Goal: Task Accomplishment & Management: Manage account settings

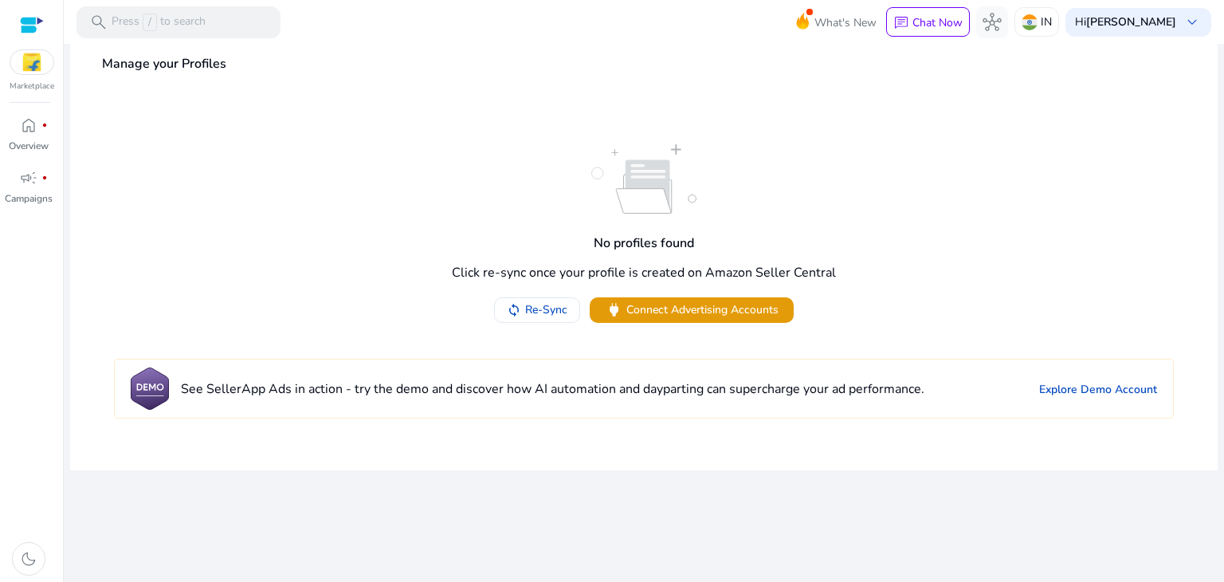
click at [32, 26] on div at bounding box center [32, 25] width 24 height 18
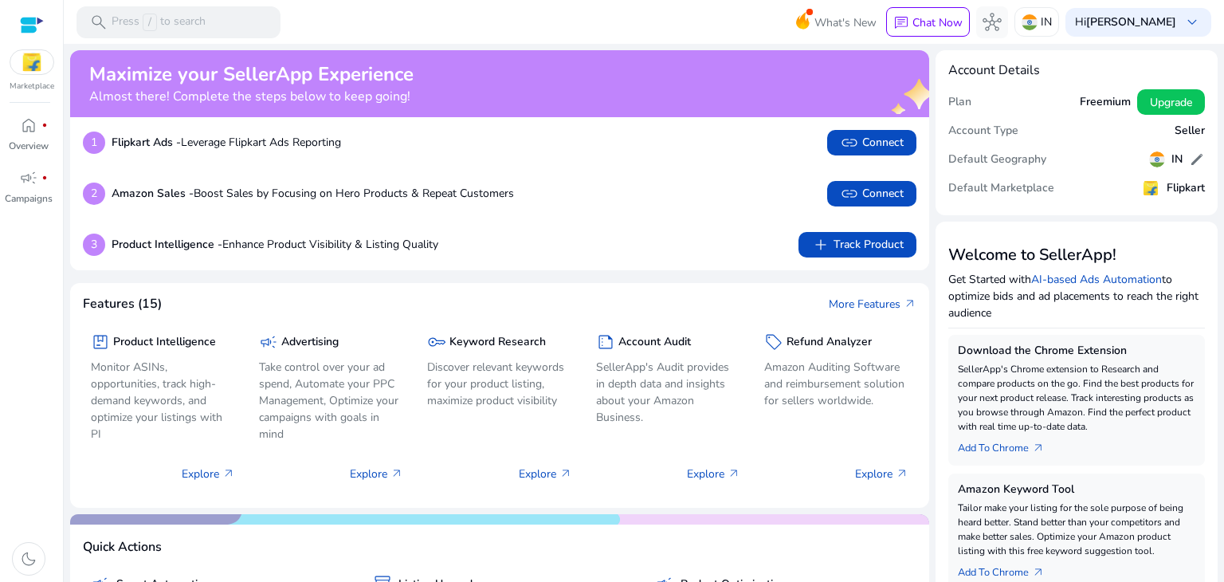
click at [27, 71] on img at bounding box center [31, 62] width 43 height 24
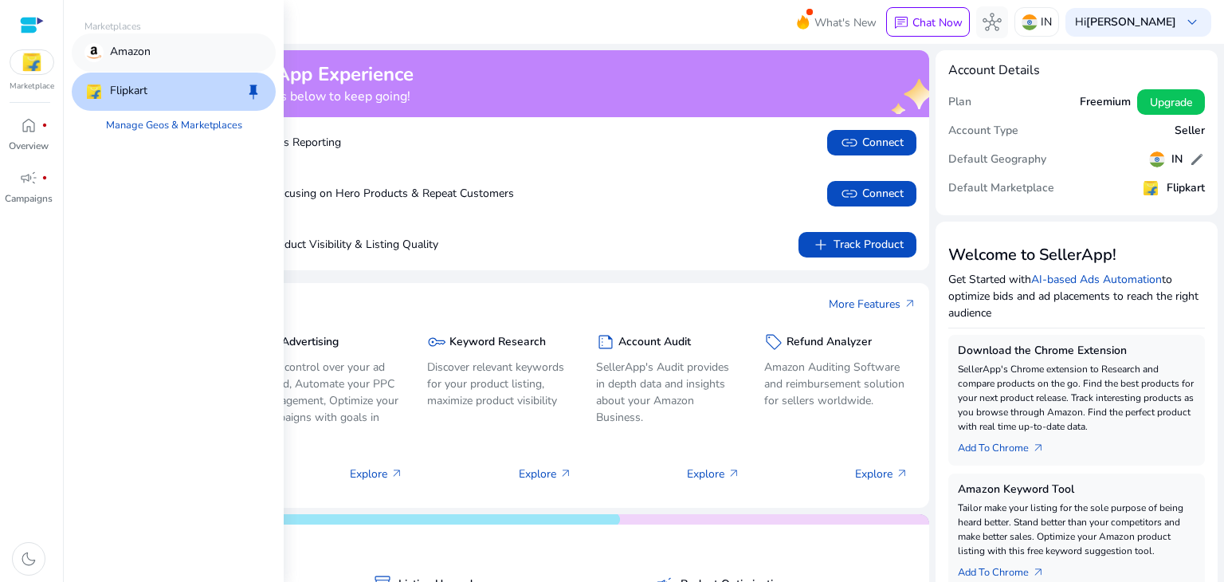
click at [158, 61] on div "Amazon" at bounding box center [174, 52] width 204 height 38
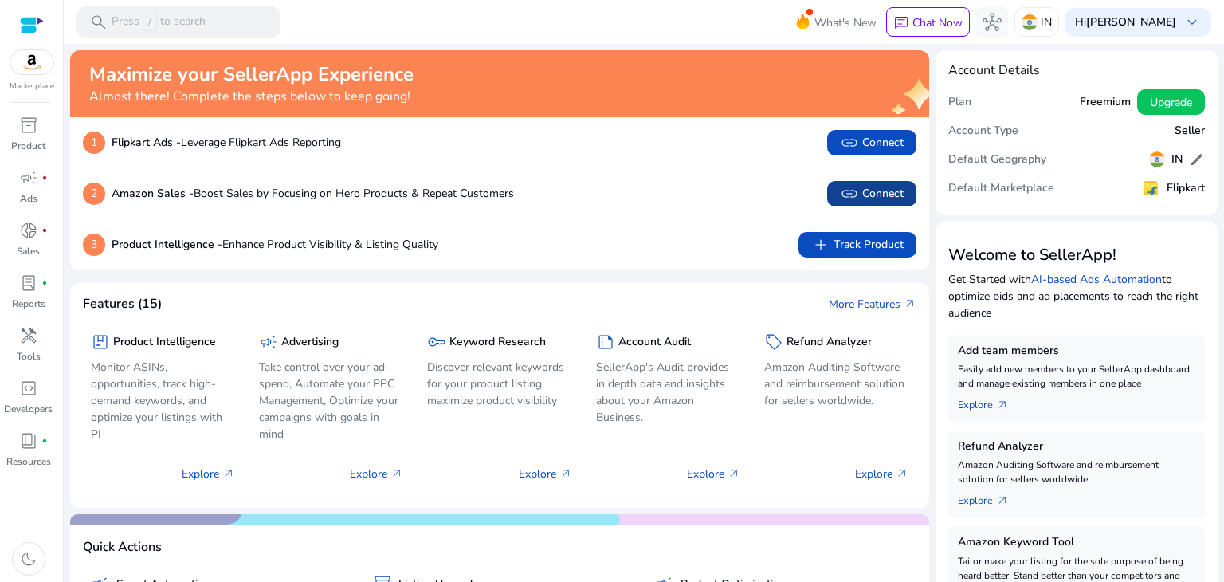
click at [848, 198] on span "link" at bounding box center [849, 193] width 19 height 19
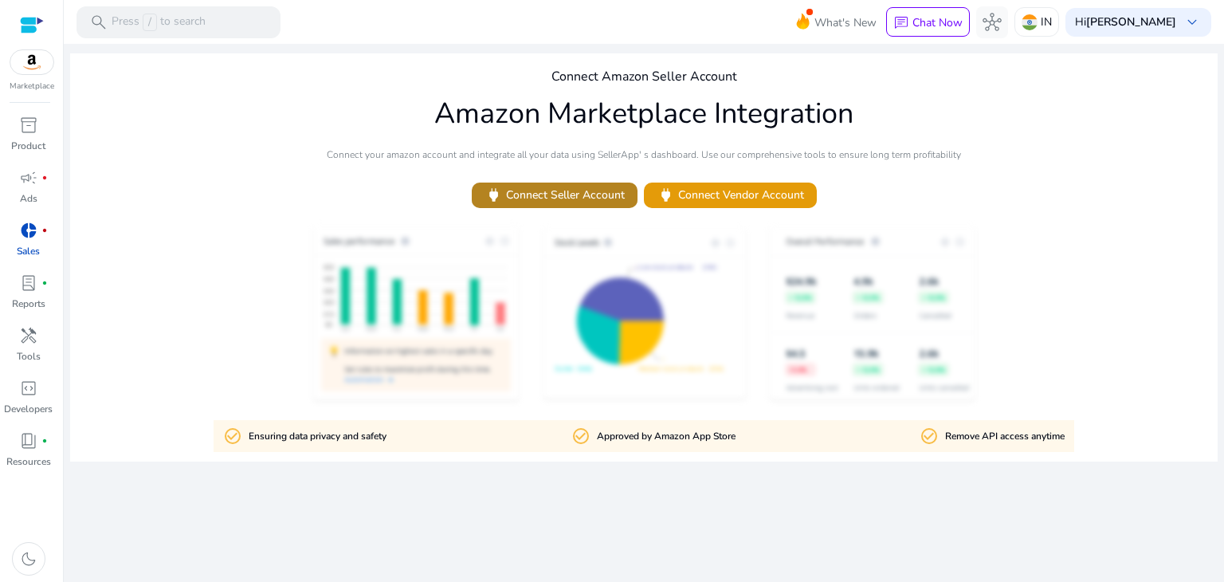
click at [594, 203] on span "power Connect Seller Account" at bounding box center [554, 195] width 140 height 18
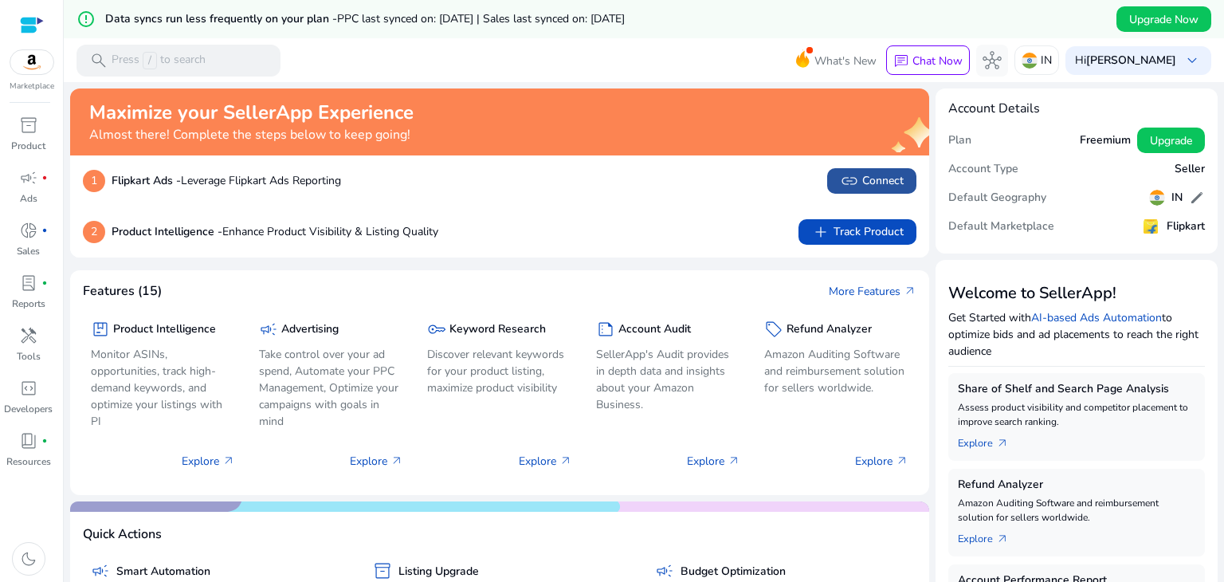
click at [863, 186] on span "link Connect" at bounding box center [872, 180] width 64 height 19
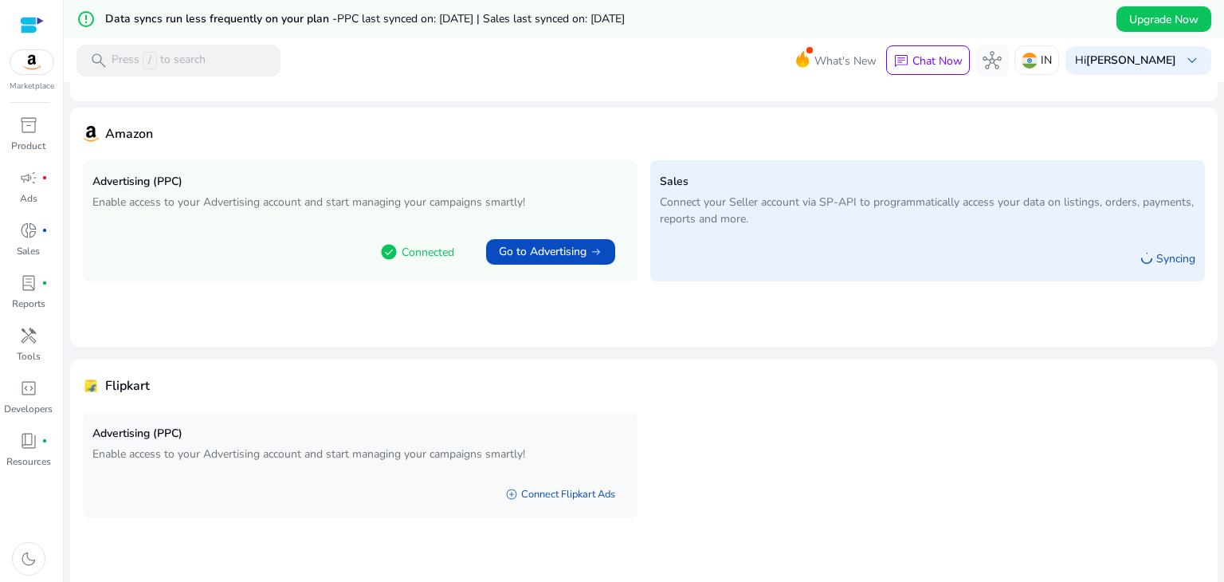
scroll to position [100, 0]
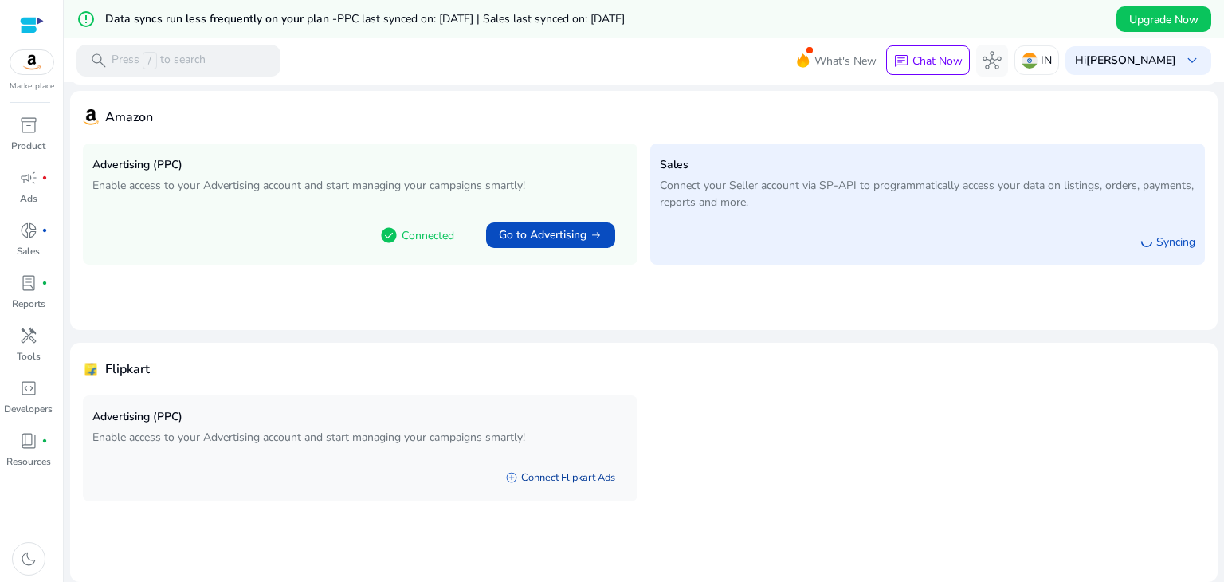
click at [574, 480] on link "add_circle Connect Flipkart Ads" at bounding box center [559, 477] width 135 height 29
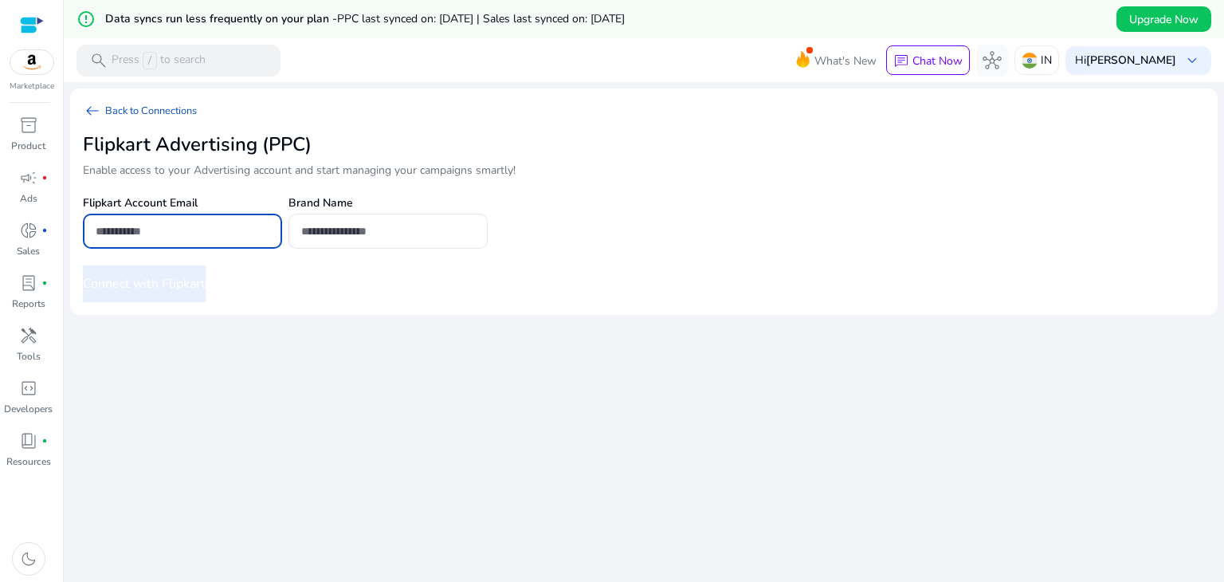
click at [236, 222] on input "email" at bounding box center [183, 231] width 174 height 18
type input "**********"
drag, startPoint x: 405, startPoint y: 213, endPoint x: 397, endPoint y: 231, distance: 18.9
click at [397, 231] on div at bounding box center [388, 230] width 174 height 35
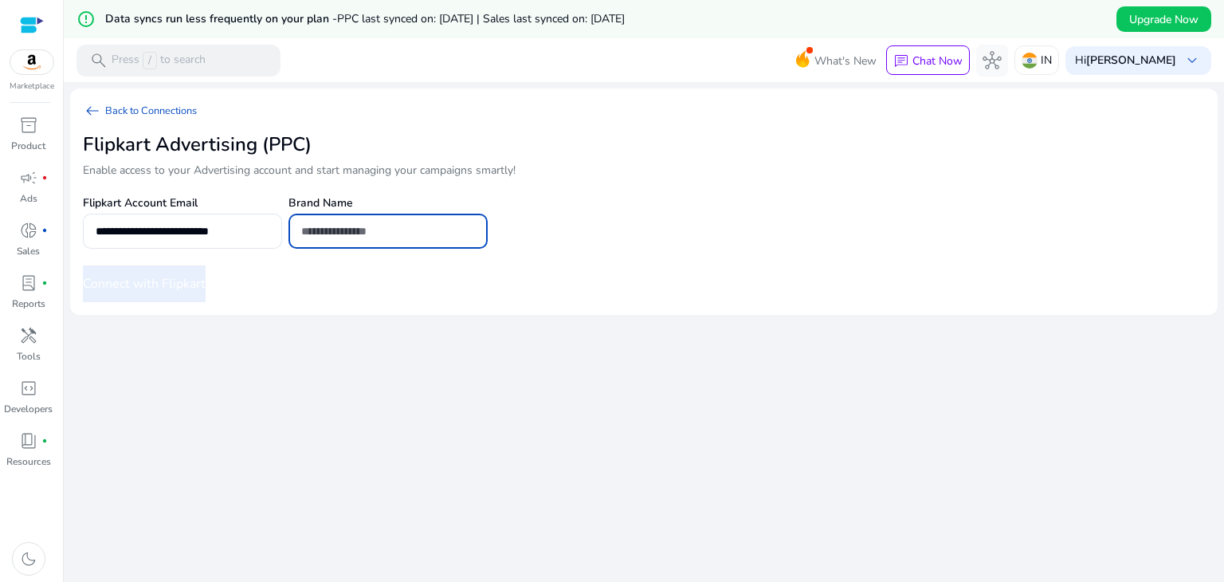
click at [397, 231] on input "text" at bounding box center [388, 231] width 174 height 18
type input "**********"
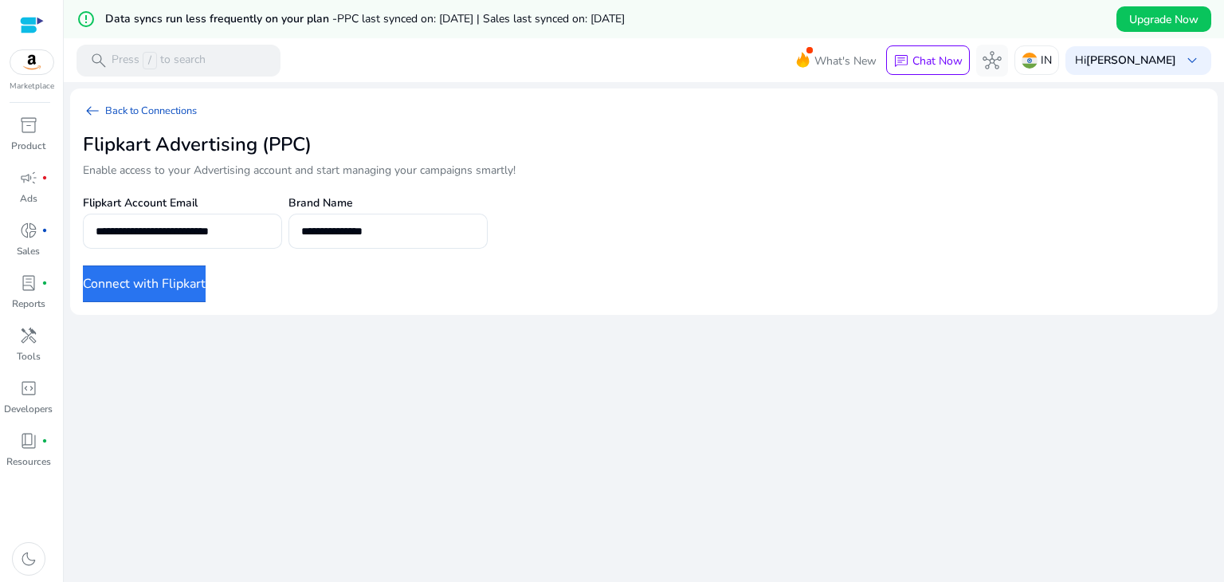
click at [163, 294] on button "Connect with Flipkart" at bounding box center [144, 283] width 123 height 37
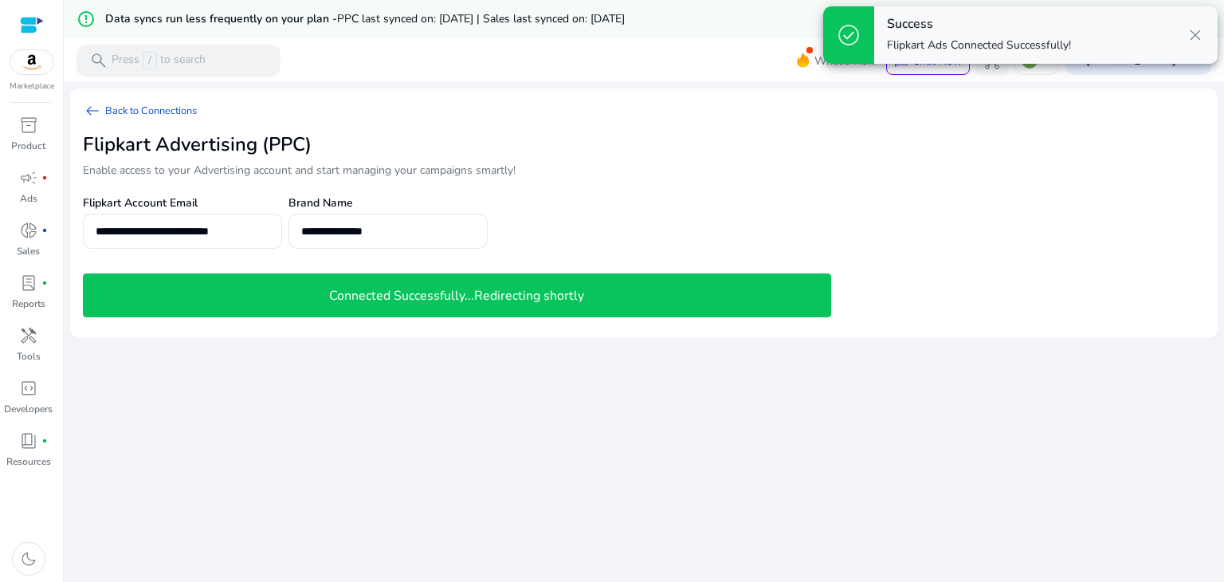
click at [1198, 20] on div "Success Flipkart Ads Connected Successfully! close" at bounding box center [1045, 34] width 343 height 57
click at [1195, 33] on span "close" at bounding box center [1194, 34] width 19 height 19
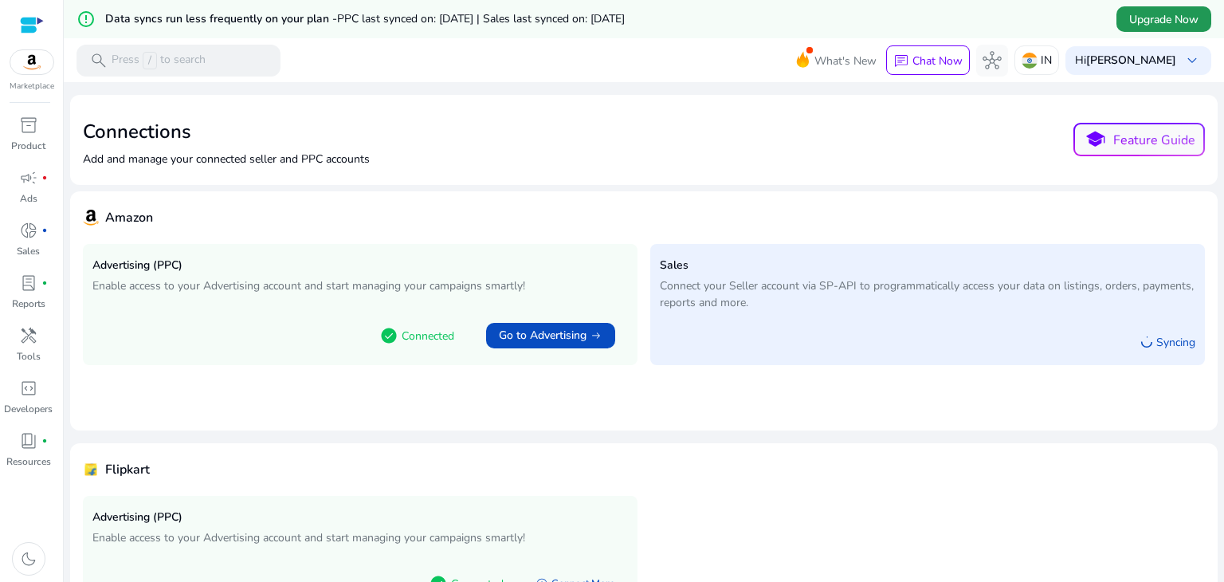
click at [1146, 14] on span "Upgrade Now" at bounding box center [1163, 19] width 69 height 17
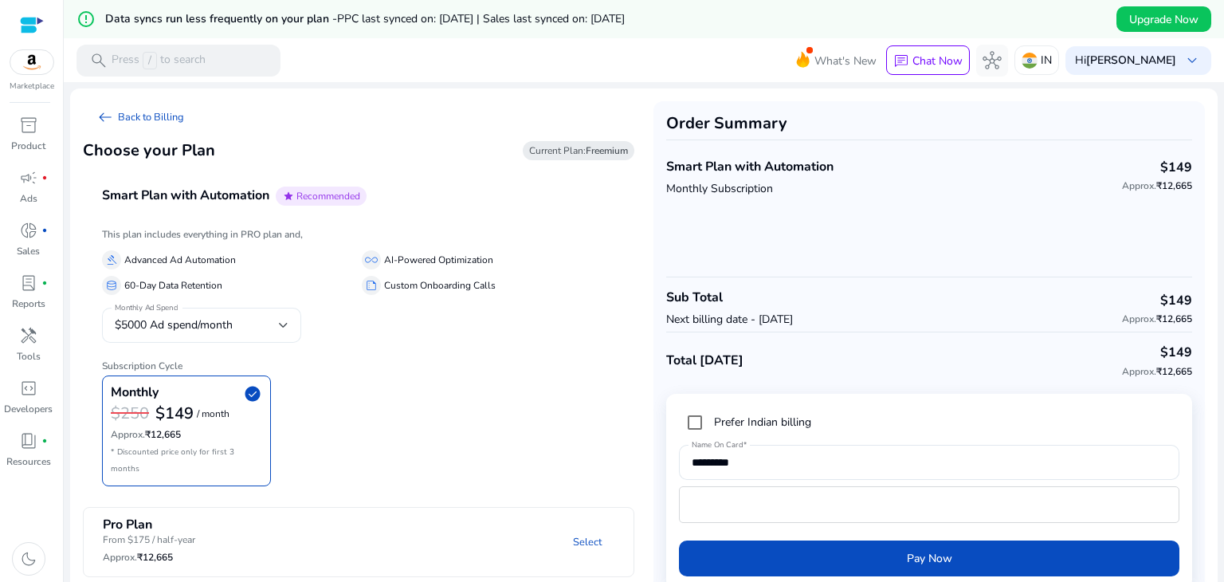
click at [204, 335] on div "$5000 Ad spend/month" at bounding box center [202, 324] width 174 height 35
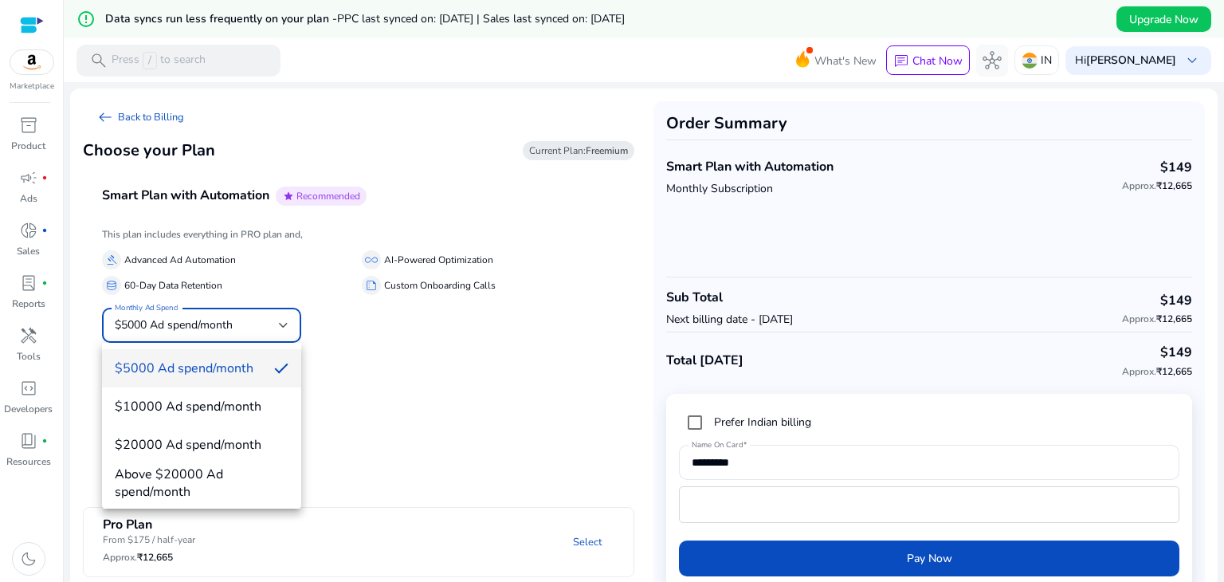
click at [413, 355] on div at bounding box center [612, 291] width 1224 height 582
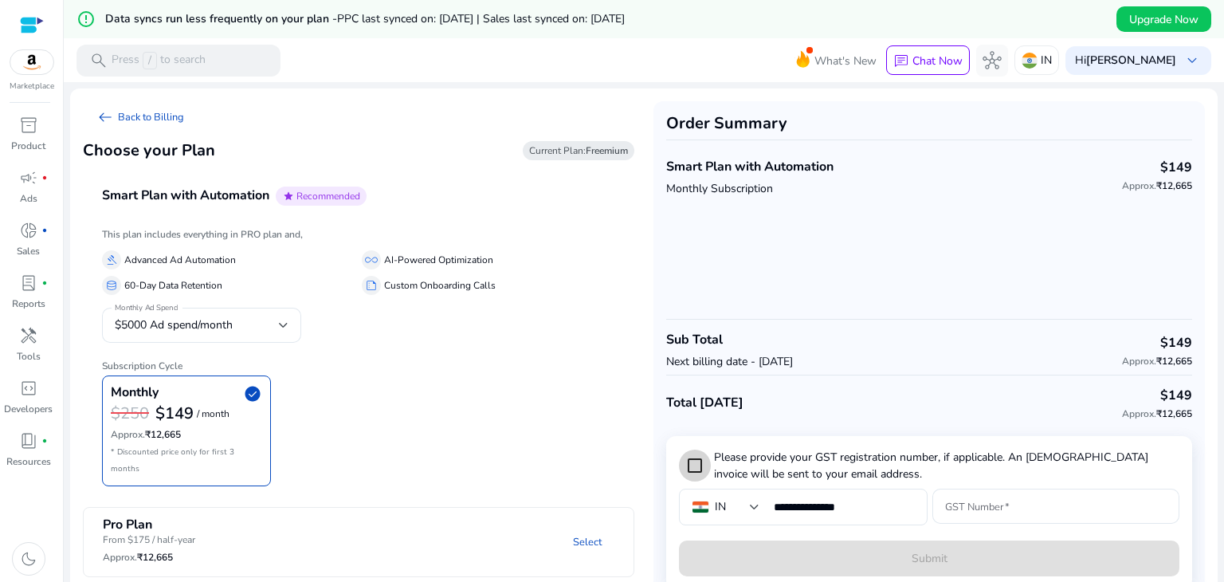
scroll to position [38, 0]
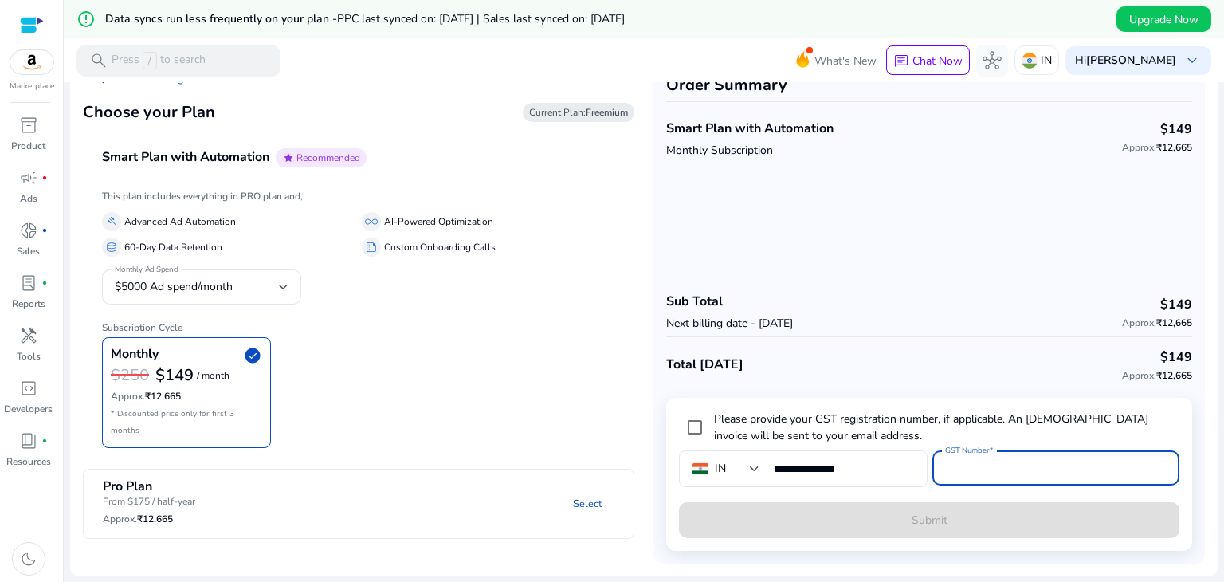
click at [991, 473] on input "GST Number" at bounding box center [1055, 468] width 221 height 18
paste input "**********"
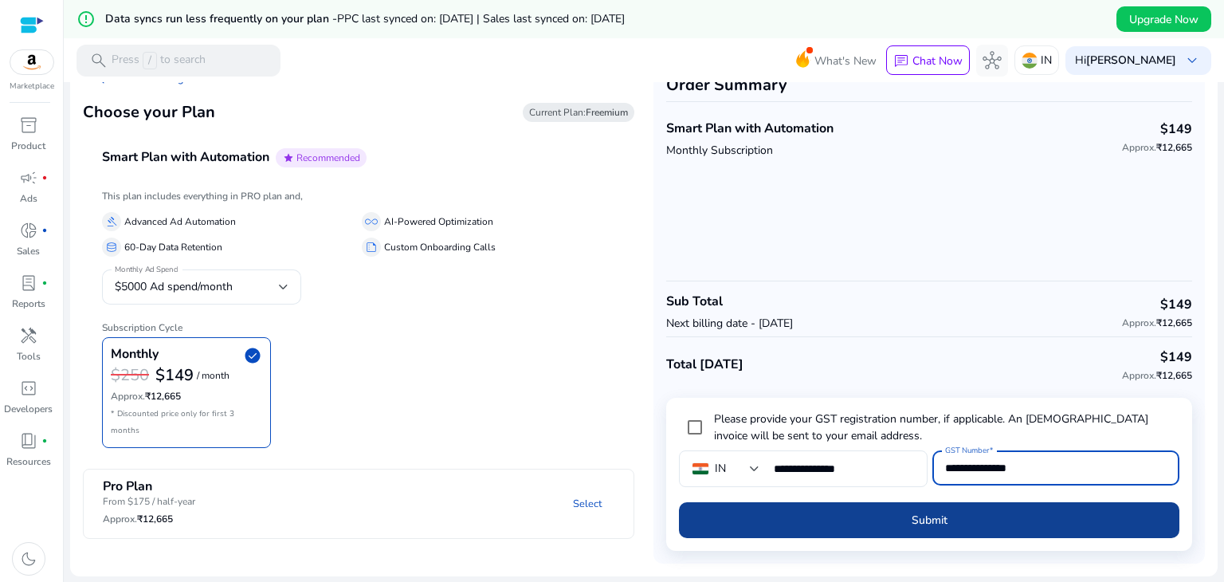
type input "**********"
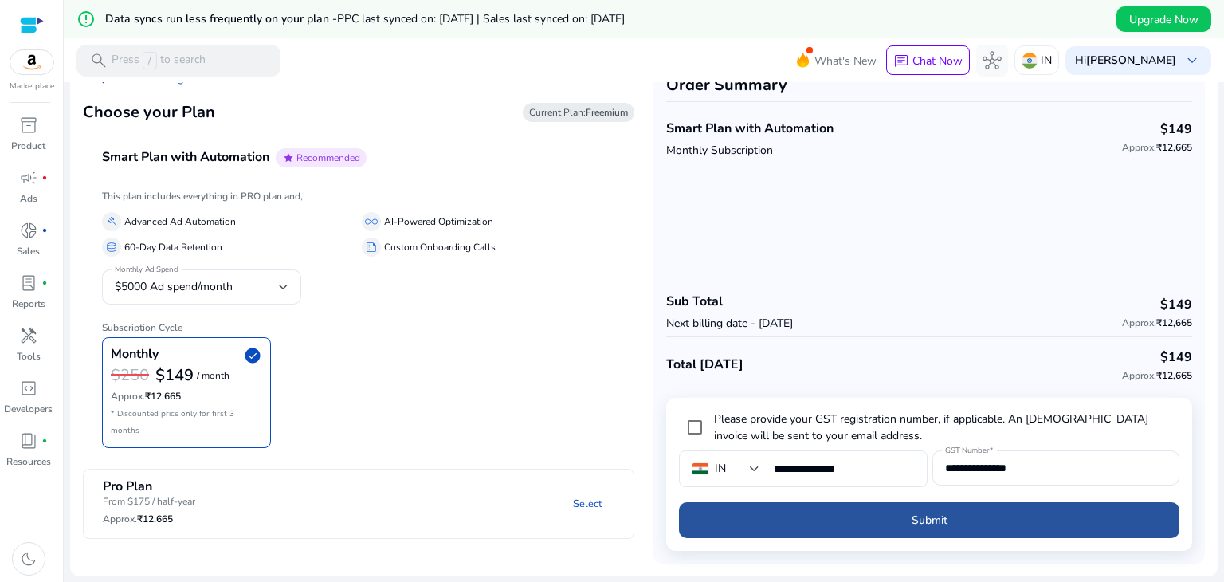
click at [979, 514] on span "submit" at bounding box center [929, 520] width 500 height 38
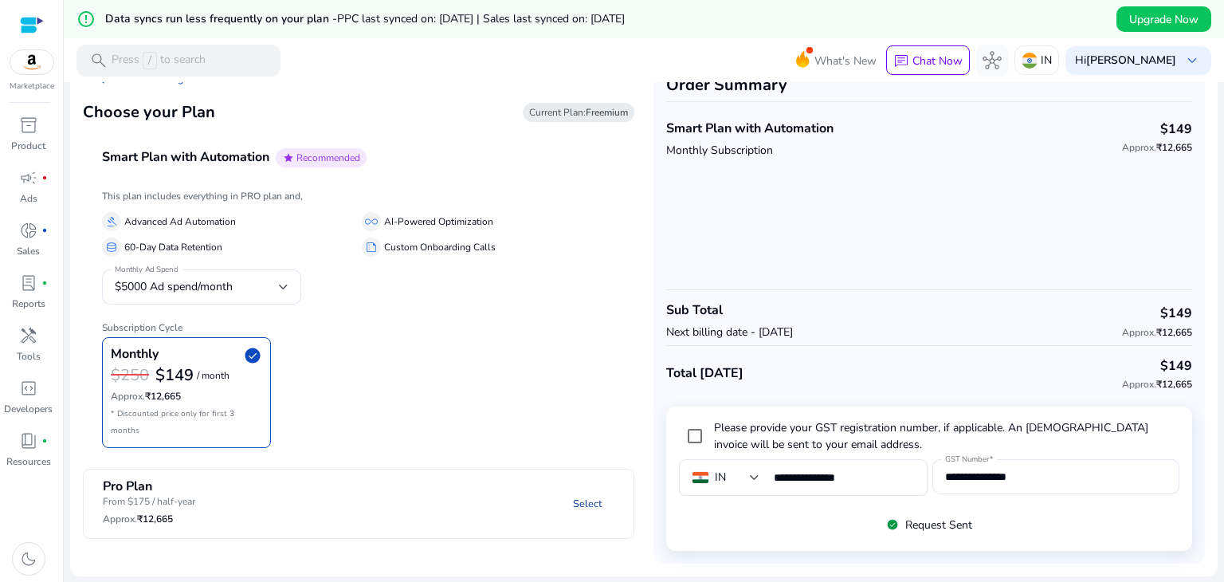
click at [593, 489] on link "Select" at bounding box center [587, 503] width 54 height 29
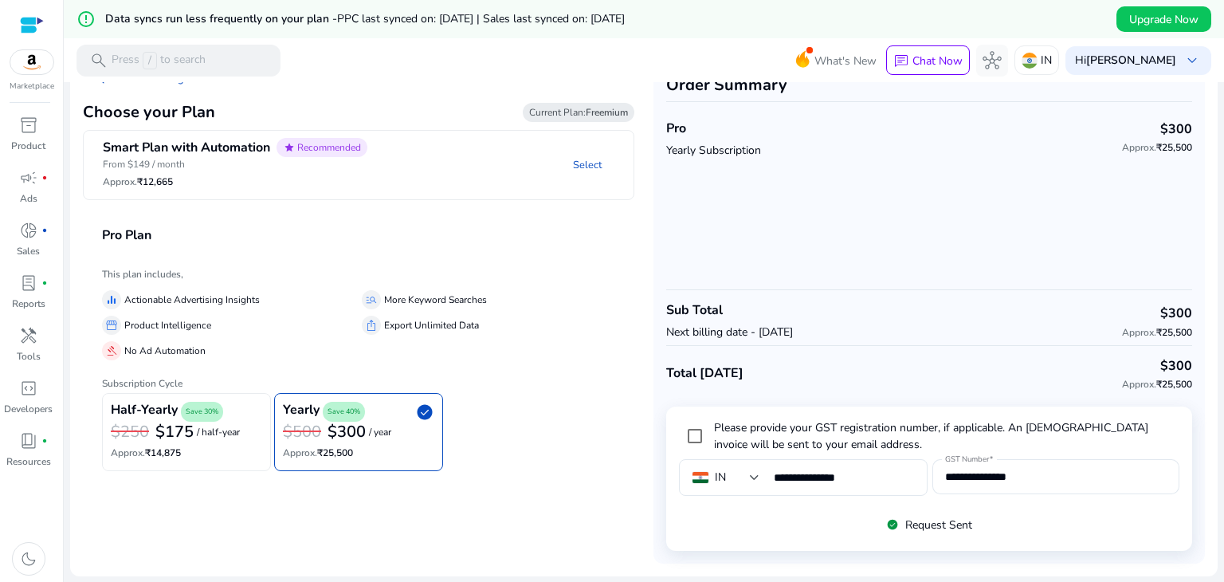
click at [167, 448] on h6 "Approx. ₹14,875" at bounding box center [186, 452] width 151 height 11
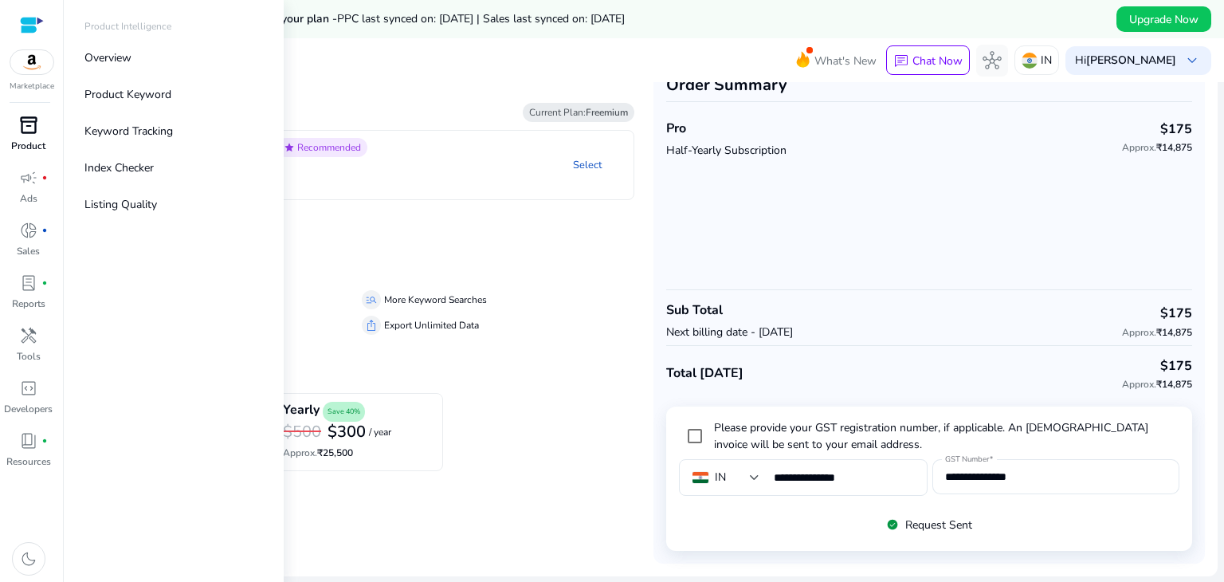
click at [36, 123] on span "inventory_2" at bounding box center [28, 125] width 19 height 19
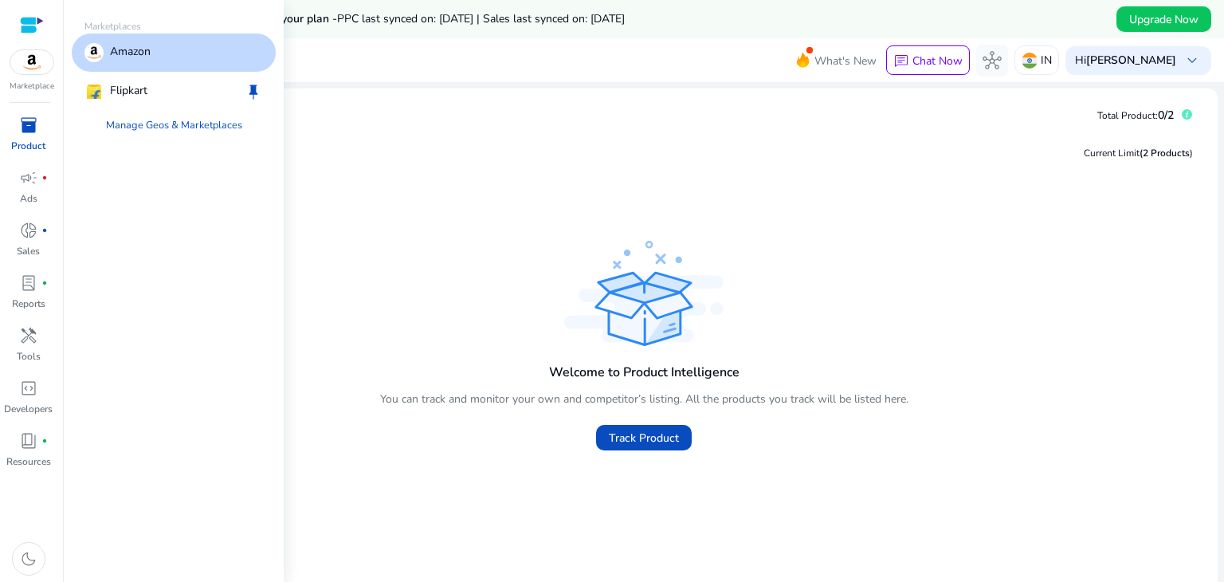
click at [29, 71] on img at bounding box center [31, 62] width 43 height 24
click at [118, 99] on p "Flipkart" at bounding box center [128, 91] width 37 height 19
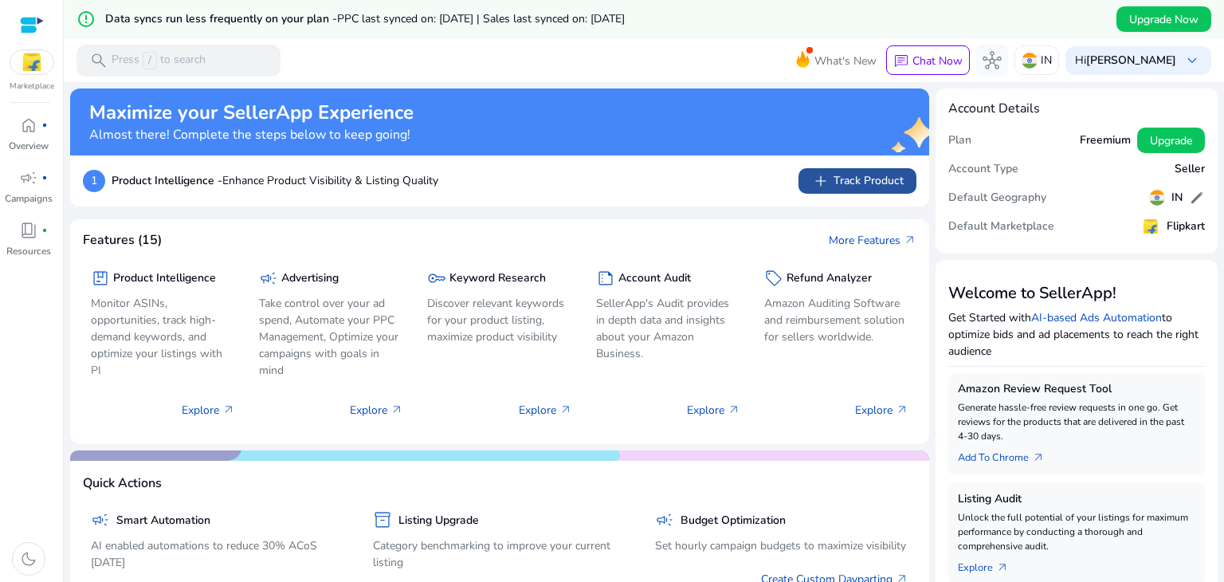
click at [841, 175] on span "add Track Product" at bounding box center [857, 180] width 92 height 19
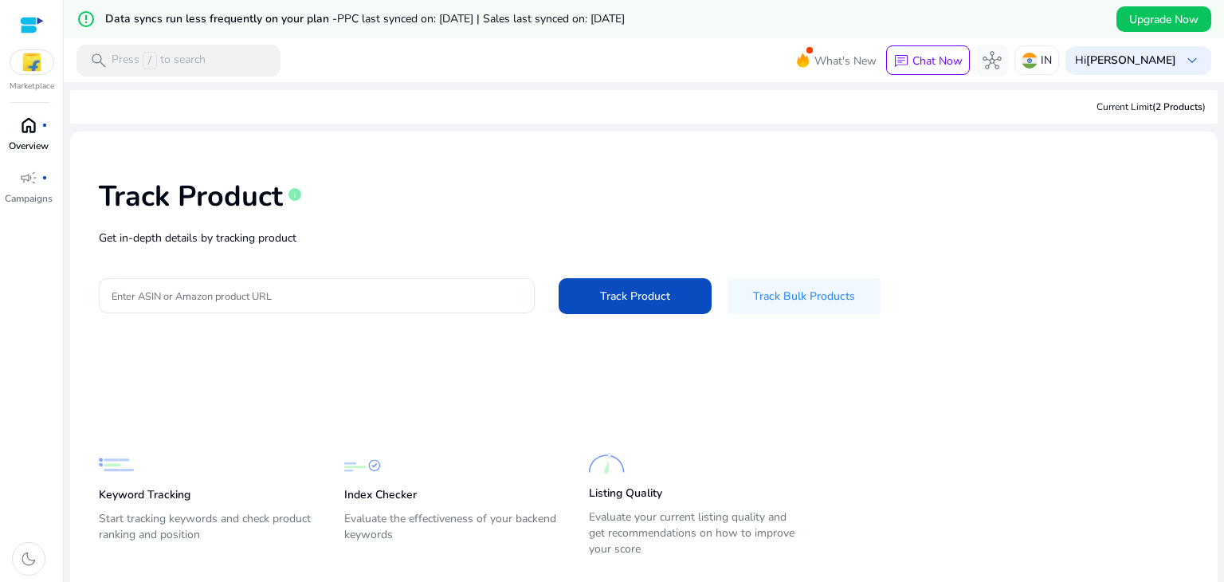
click at [21, 139] on p "Overview" at bounding box center [29, 146] width 40 height 14
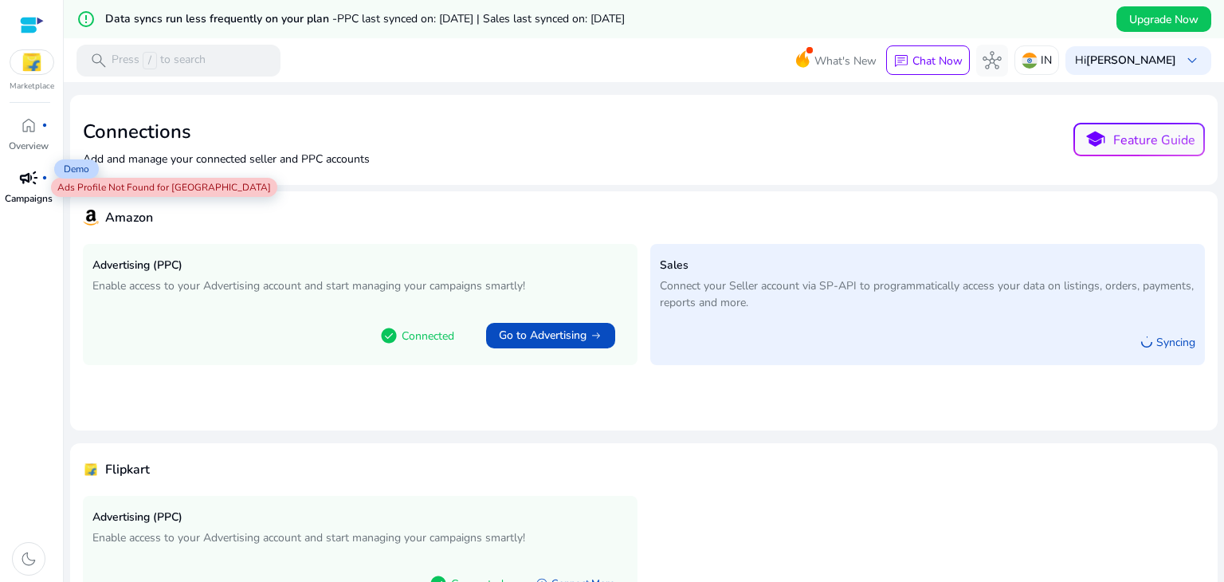
click at [24, 174] on span "campaign" at bounding box center [28, 177] width 19 height 19
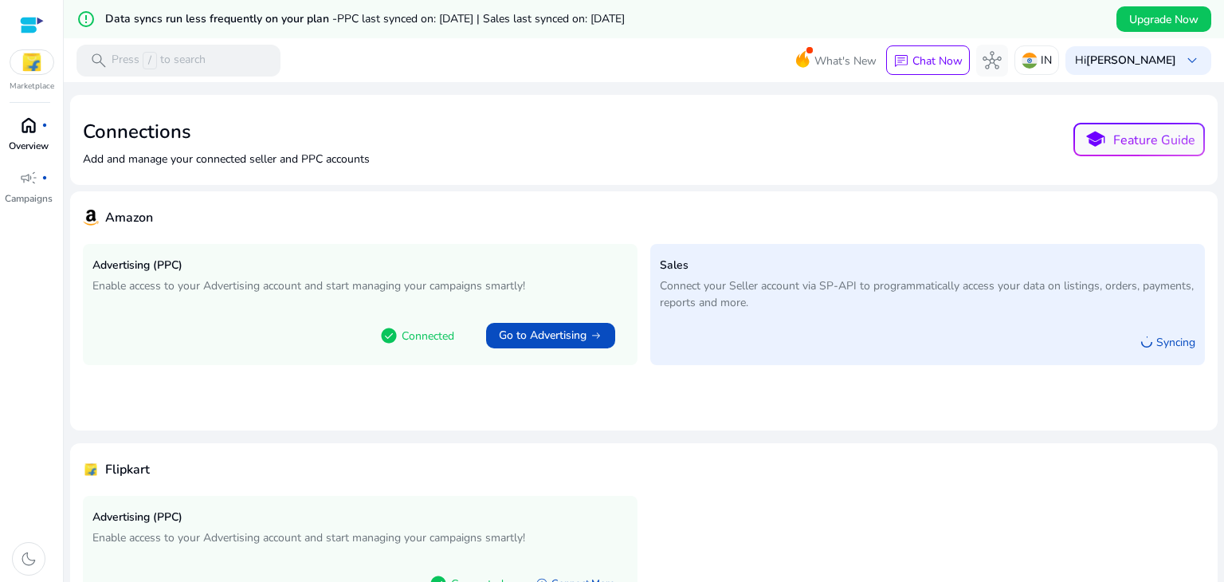
click at [14, 141] on p "Overview" at bounding box center [29, 146] width 40 height 14
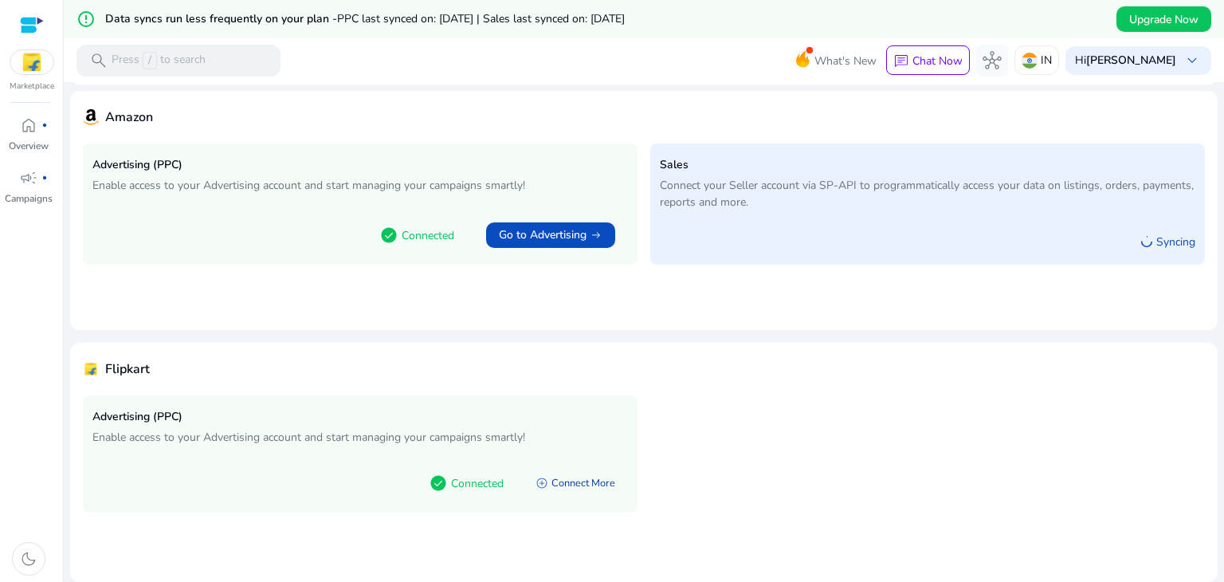
click at [551, 495] on link "add_circle Connect More" at bounding box center [575, 482] width 105 height 29
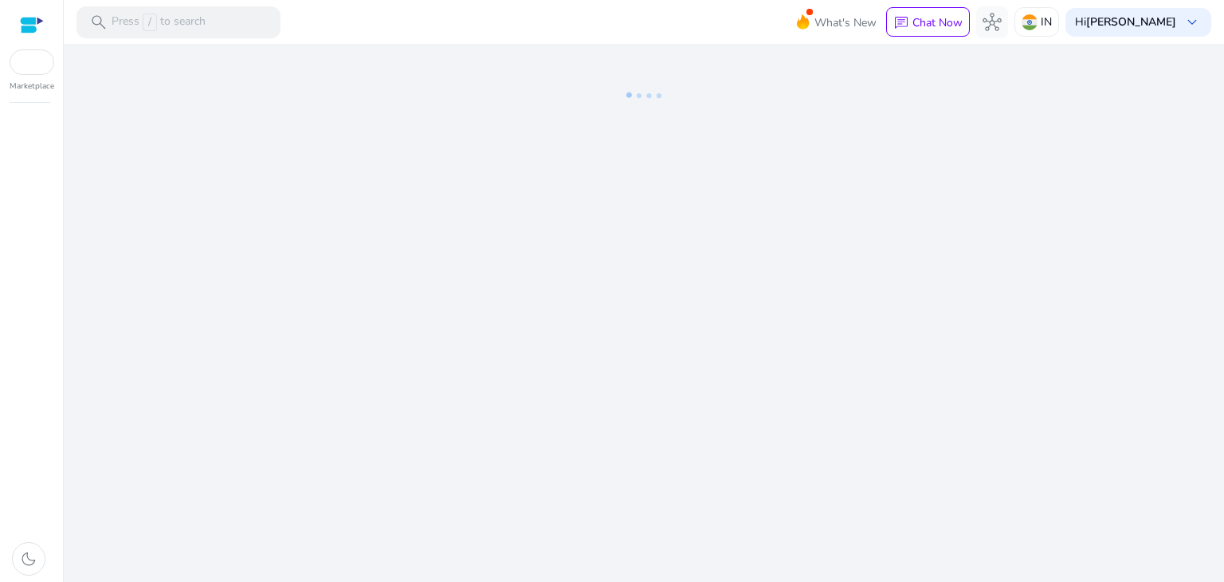
click at [551, 495] on div "We are getting things ready for you..." at bounding box center [643, 313] width 1147 height 538
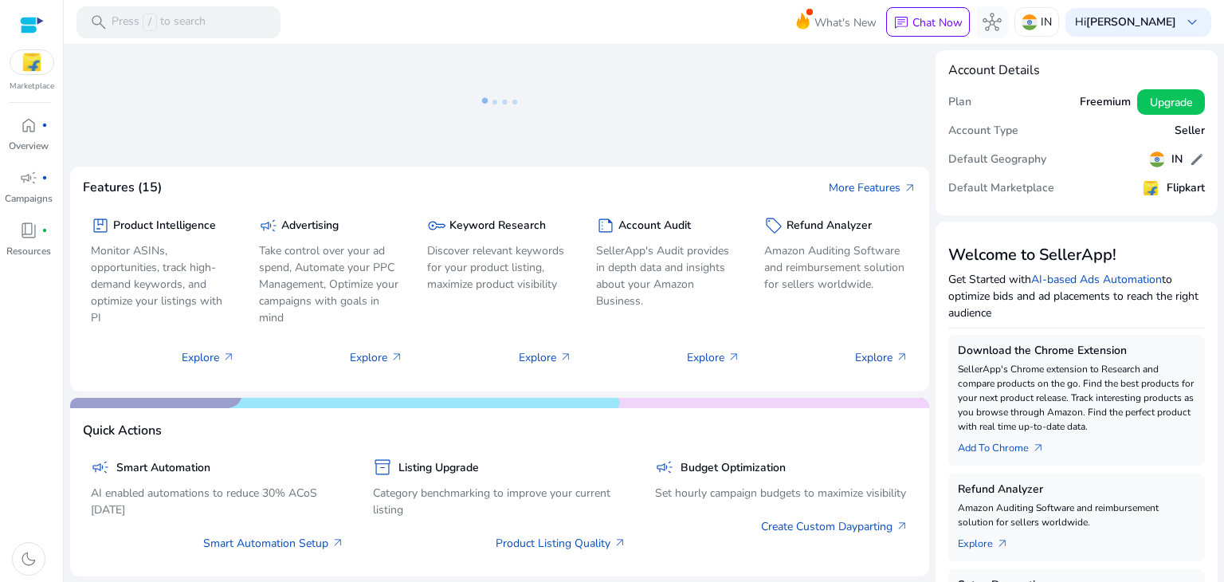
click at [636, 378] on div "summarize Account Audit SellerApp's Audit provides in depth data and insights a…" at bounding box center [668, 292] width 160 height 173
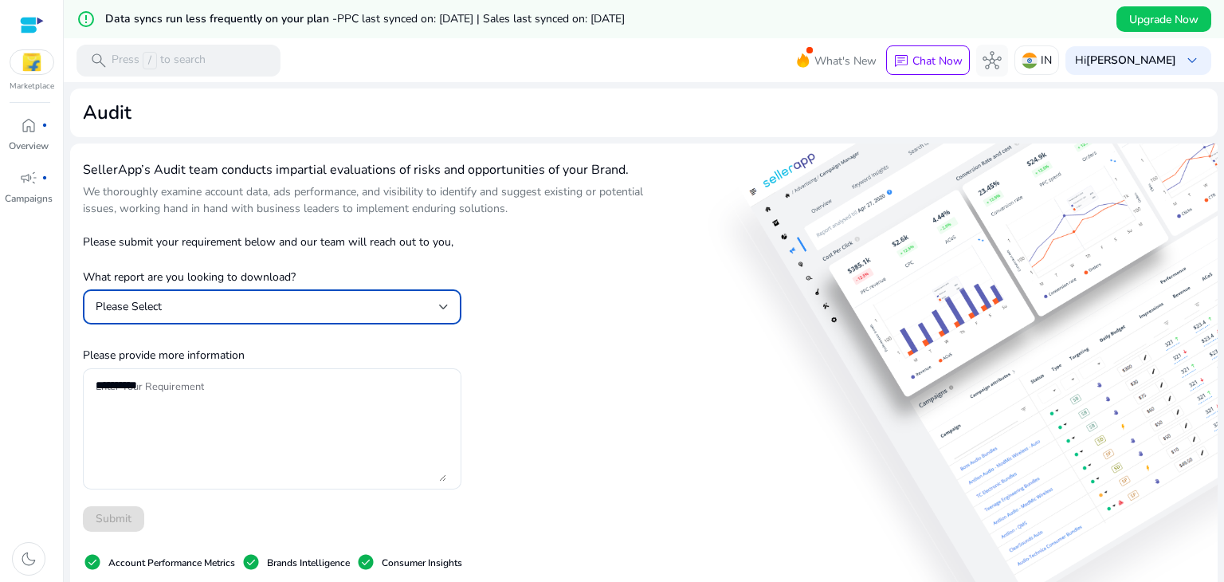
click at [300, 309] on div "Please Select" at bounding box center [267, 307] width 343 height 18
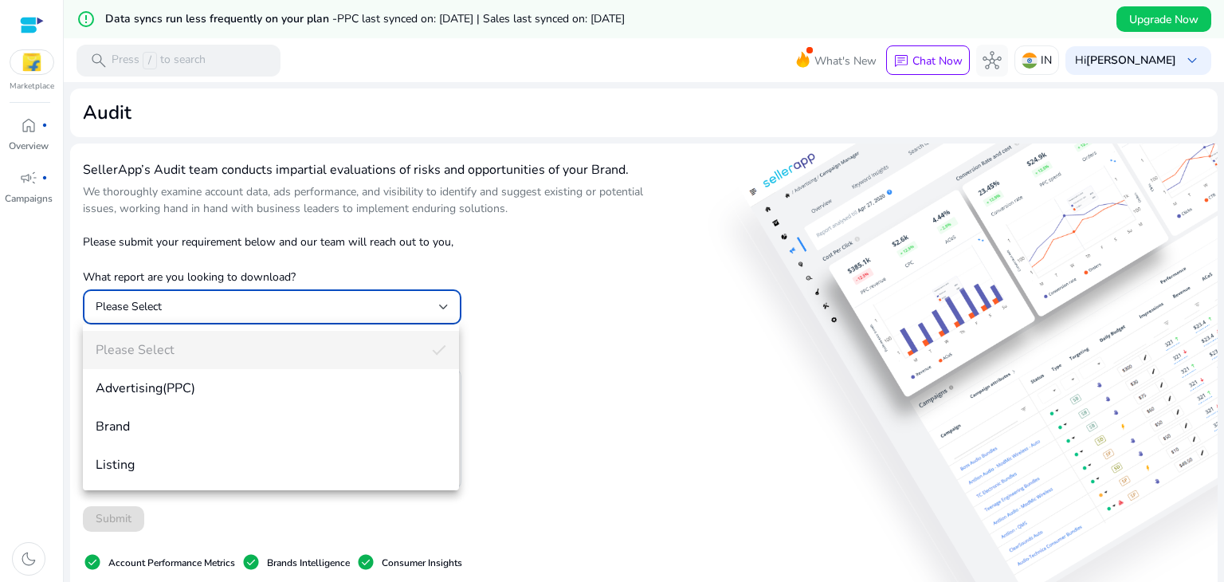
click at [25, 133] on div at bounding box center [612, 291] width 1224 height 582
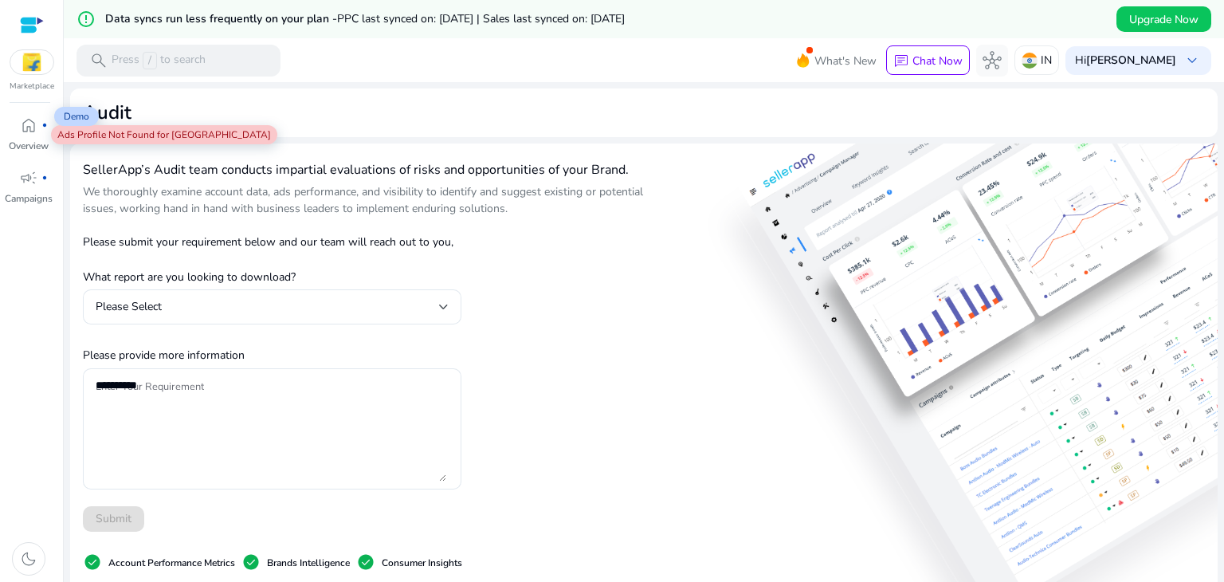
click at [25, 133] on span "home" at bounding box center [28, 125] width 19 height 19
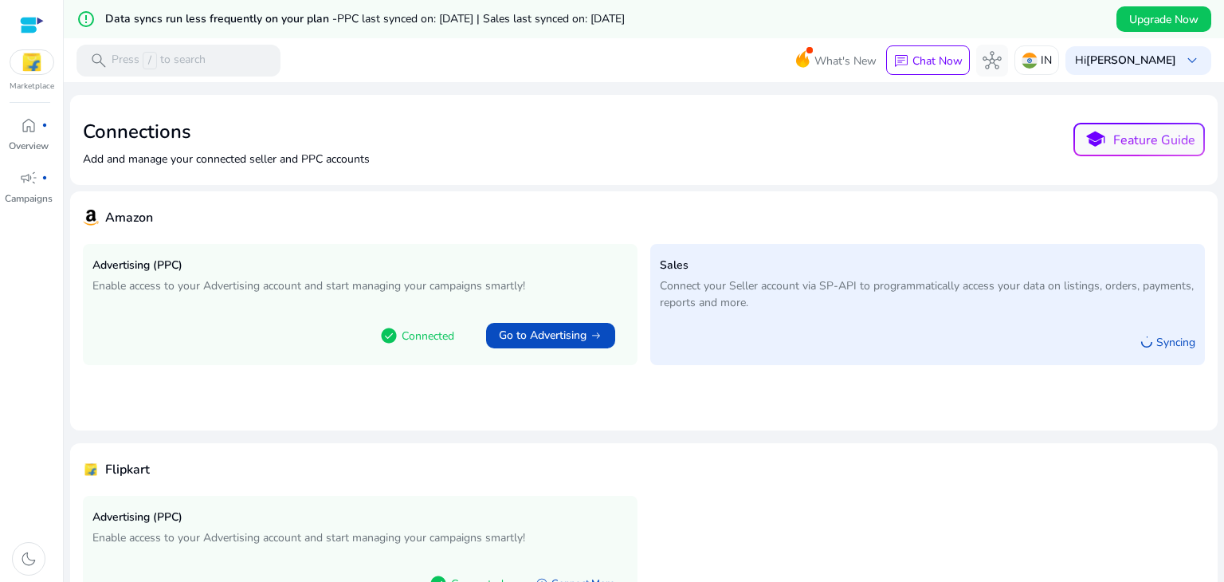
click at [1138, 75] on div "What's New chat Chat Now hub IN Hi Akash das keyboard_arrow_down" at bounding box center [1012, 60] width 397 height 38
click at [1150, 69] on div "Hi Akash das keyboard_arrow_down" at bounding box center [1138, 60] width 146 height 29
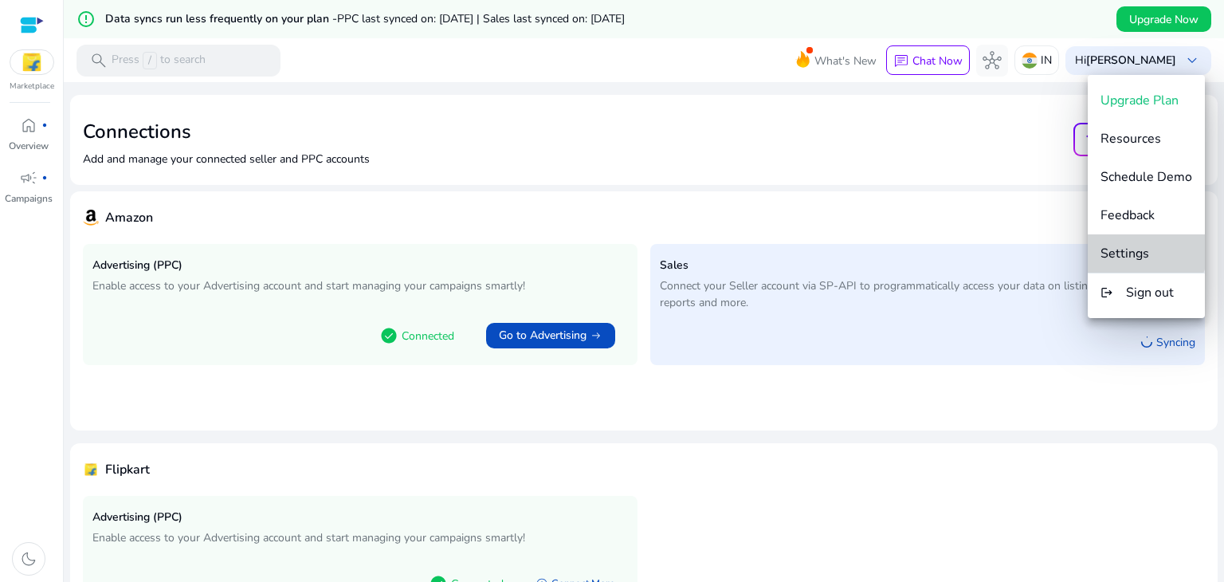
click at [1141, 246] on span "Settings" at bounding box center [1124, 254] width 49 height 18
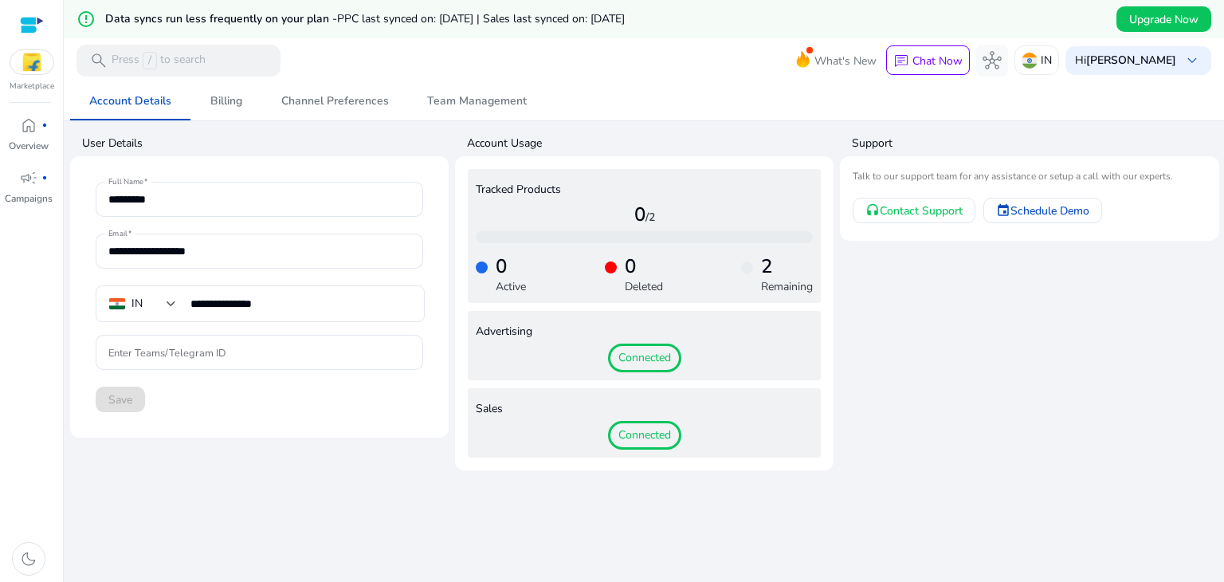
click at [628, 361] on span "Connected" at bounding box center [644, 357] width 73 height 29
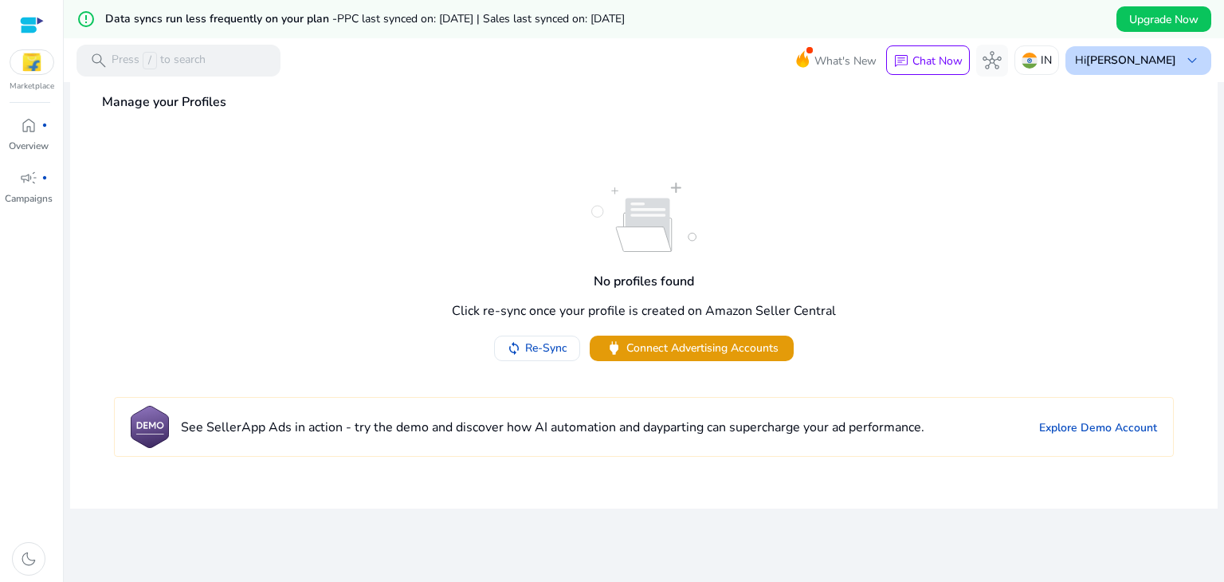
click at [1148, 61] on b "[PERSON_NAME]" at bounding box center [1131, 60] width 90 height 15
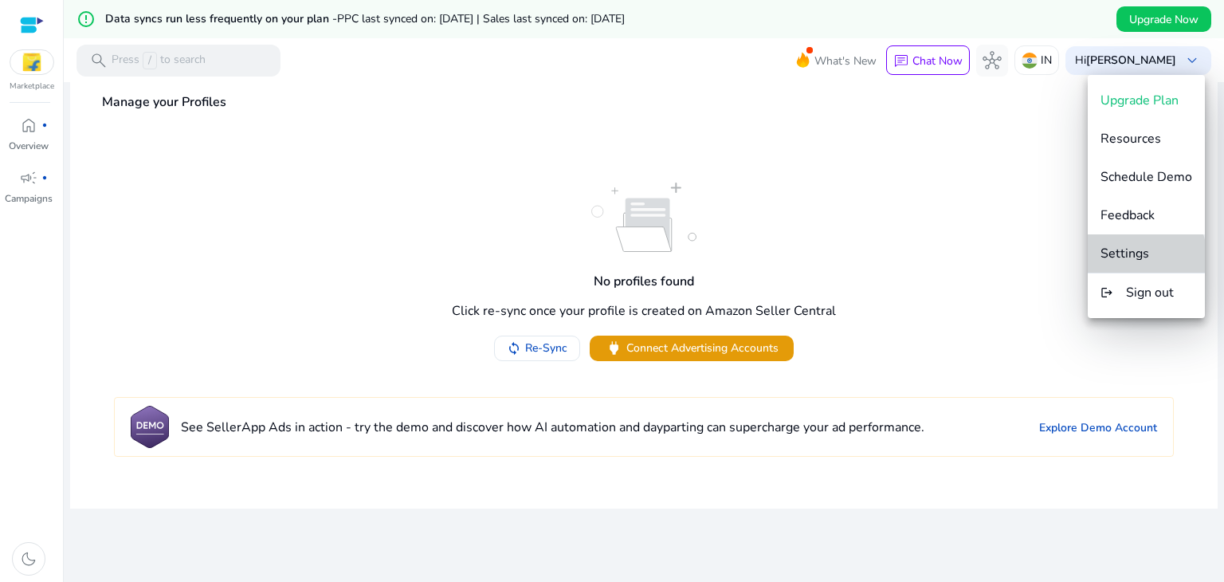
click at [1138, 257] on span "Settings" at bounding box center [1124, 254] width 49 height 18
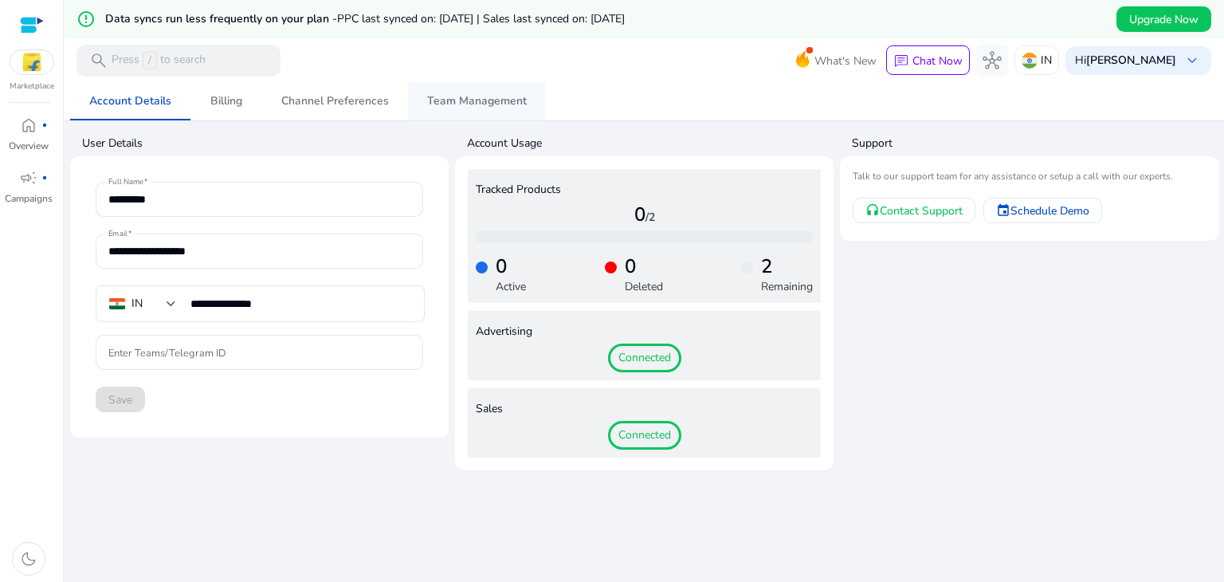
click at [432, 98] on span "Team Management" at bounding box center [477, 101] width 100 height 11
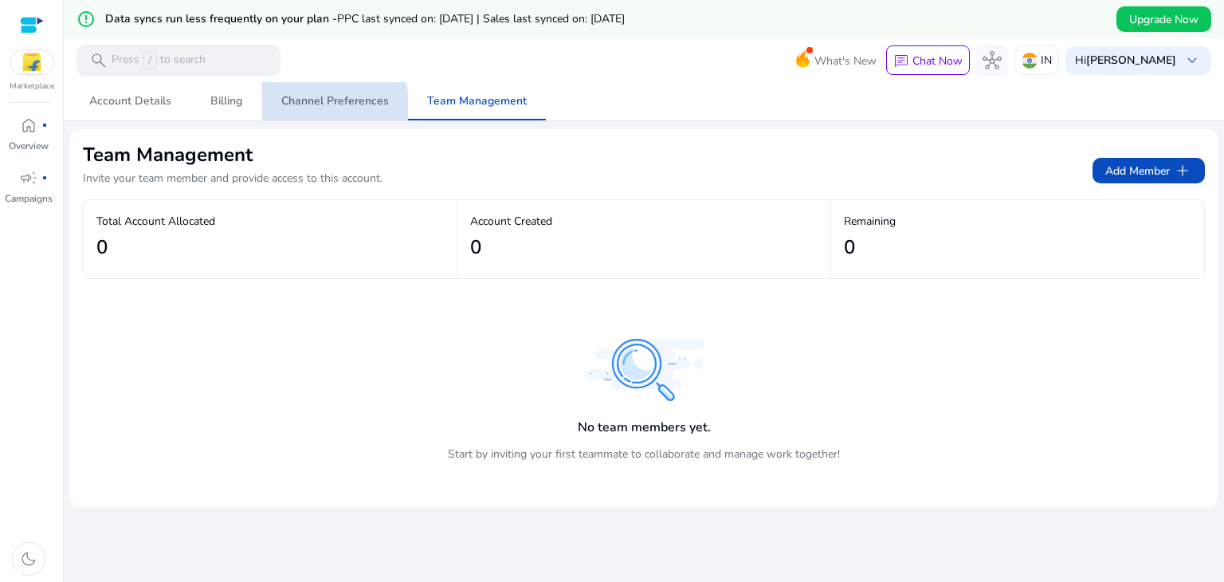
click at [293, 109] on span "Channel Preferences" at bounding box center [335, 101] width 108 height 38
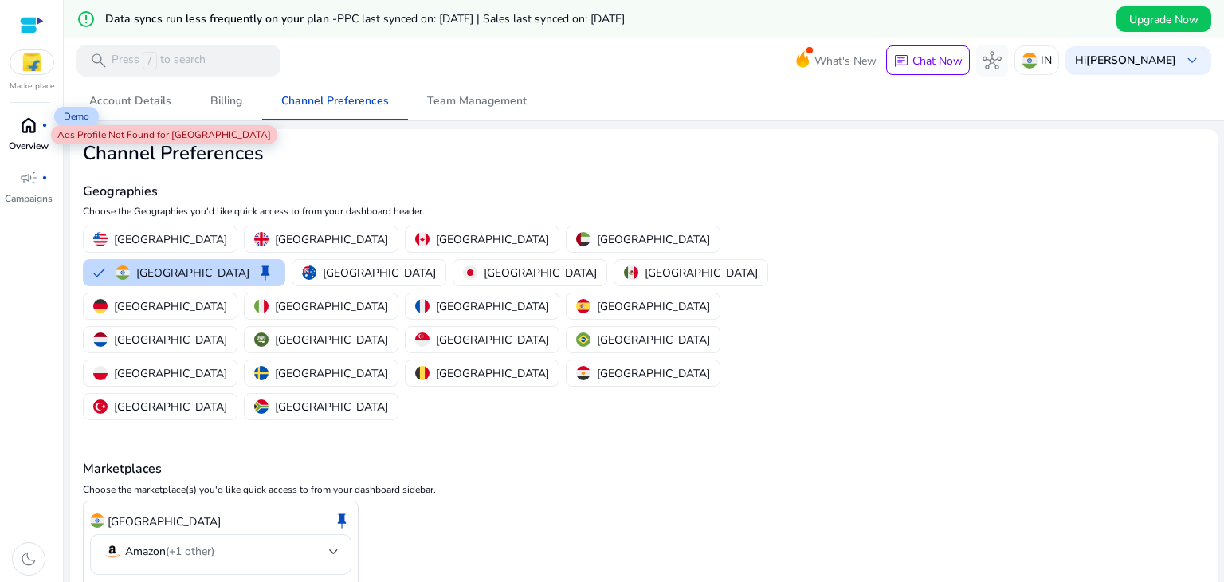
click at [32, 131] on span "home" at bounding box center [28, 125] width 19 height 19
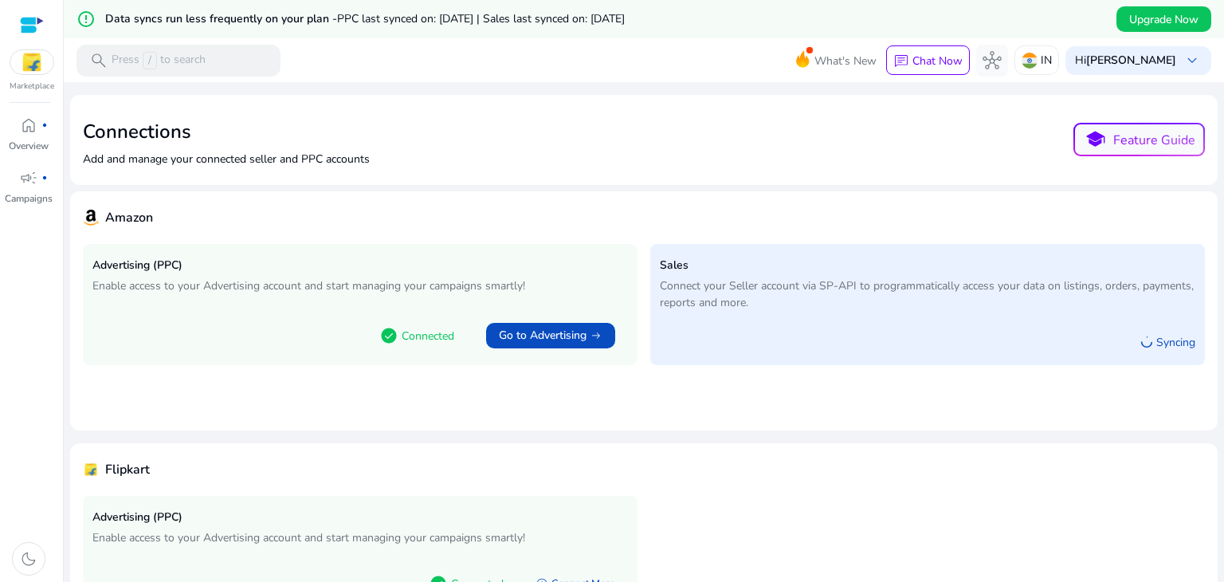
click at [33, 29] on div at bounding box center [32, 25] width 24 height 18
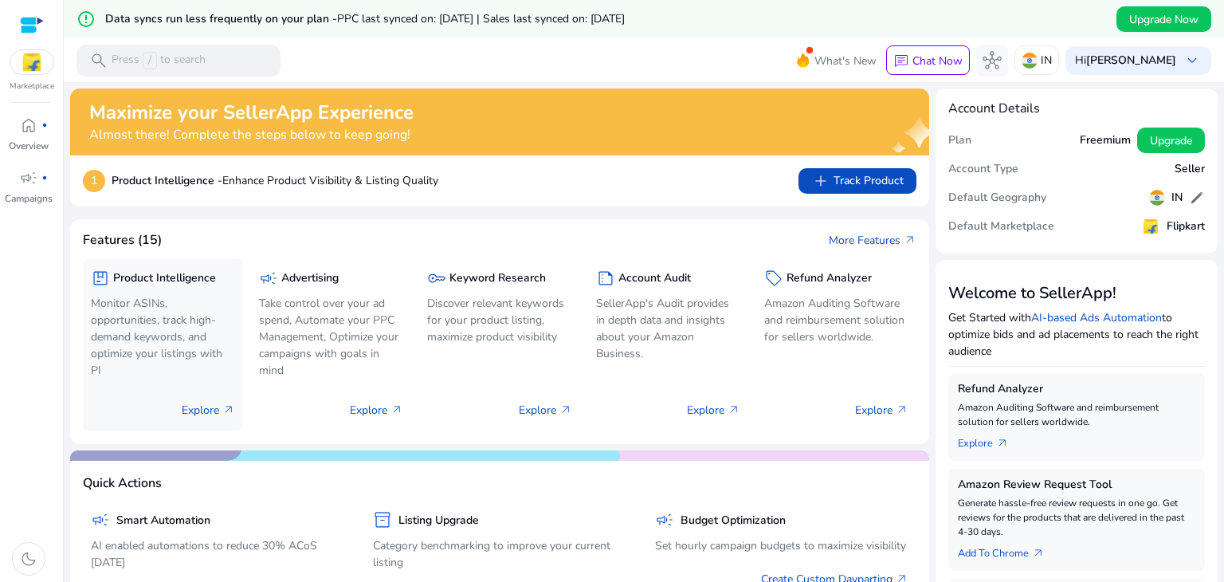
click at [234, 396] on div "package Product Intelligence Monitor ASINs, opportunities, track high-demand ke…" at bounding box center [163, 344] width 160 height 173
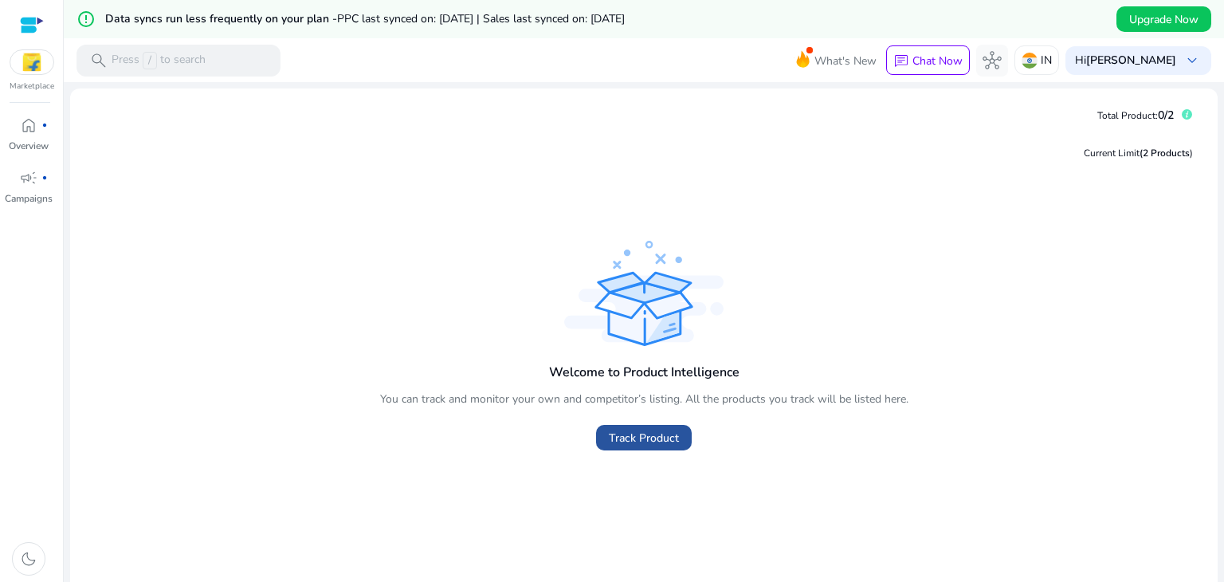
click at [648, 431] on span "Track Product" at bounding box center [644, 437] width 70 height 17
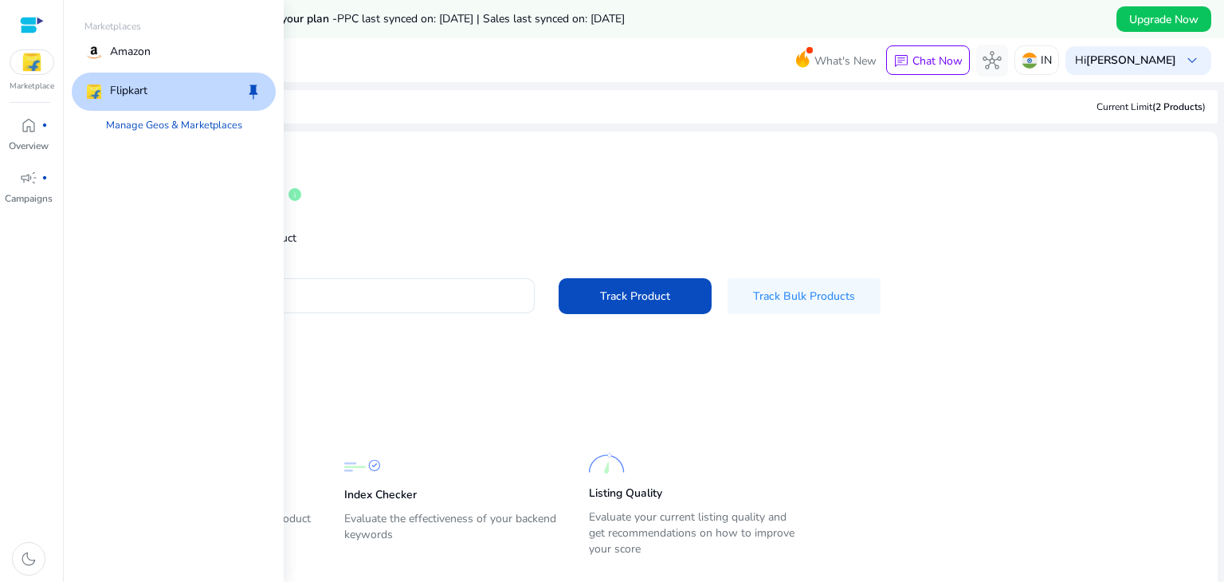
click at [22, 69] on img at bounding box center [31, 62] width 43 height 24
click at [171, 77] on div "Flipkart keep" at bounding box center [174, 91] width 204 height 38
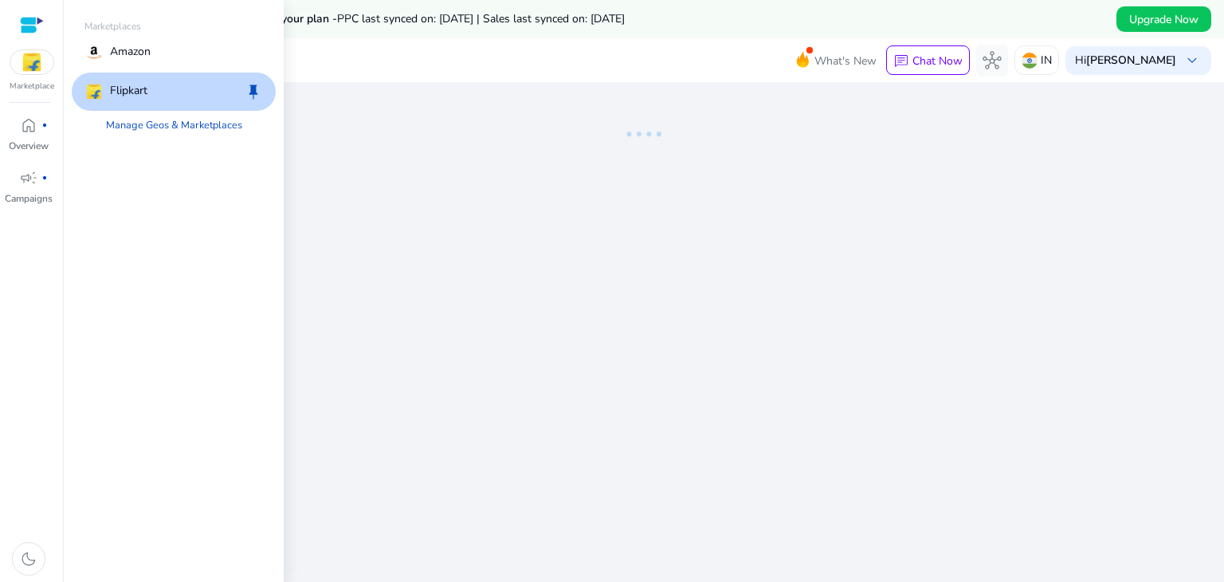
click at [171, 77] on div "Flipkart keep" at bounding box center [174, 91] width 204 height 38
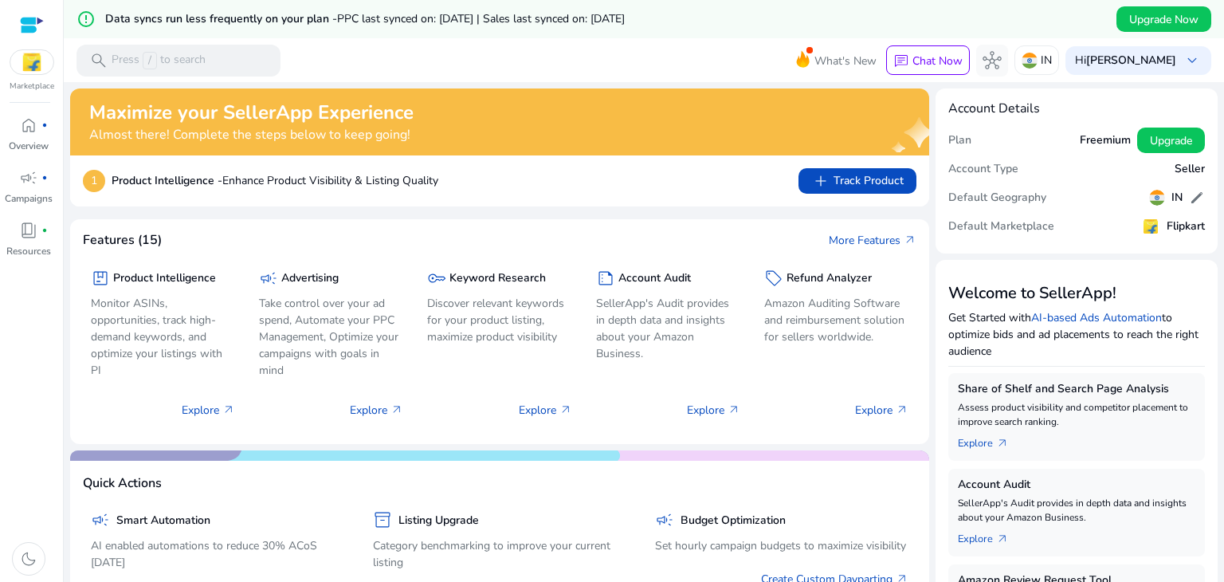
click at [27, 66] on img at bounding box center [31, 62] width 43 height 24
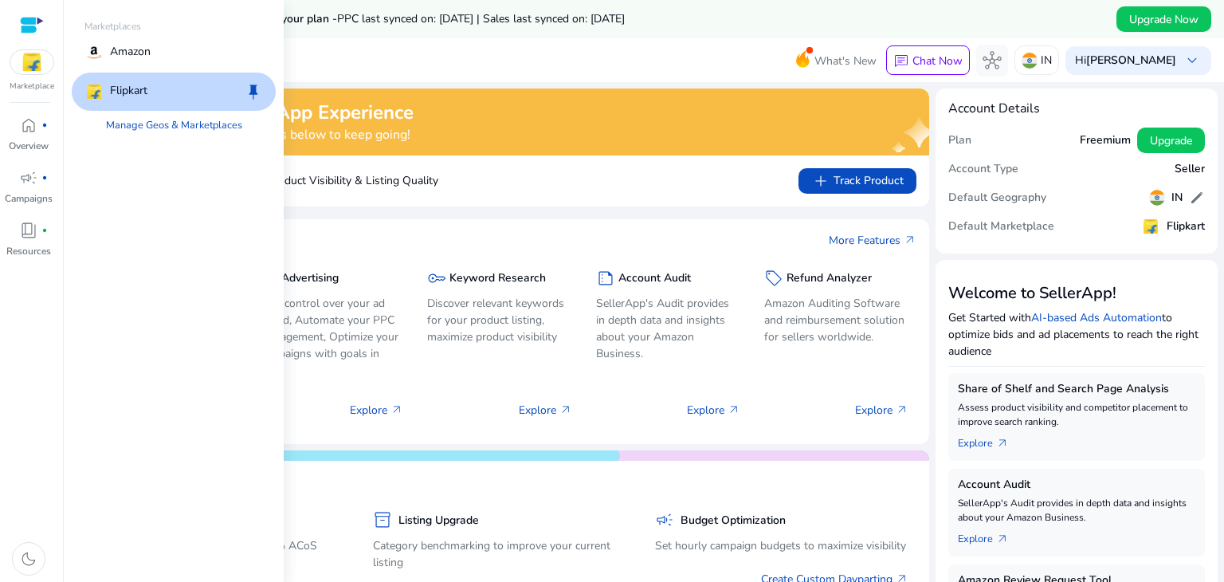
drag, startPoint x: 125, startPoint y: 82, endPoint x: 104, endPoint y: 96, distance: 25.4
click at [104, 96] on div "Flipkart" at bounding box center [115, 91] width 63 height 19
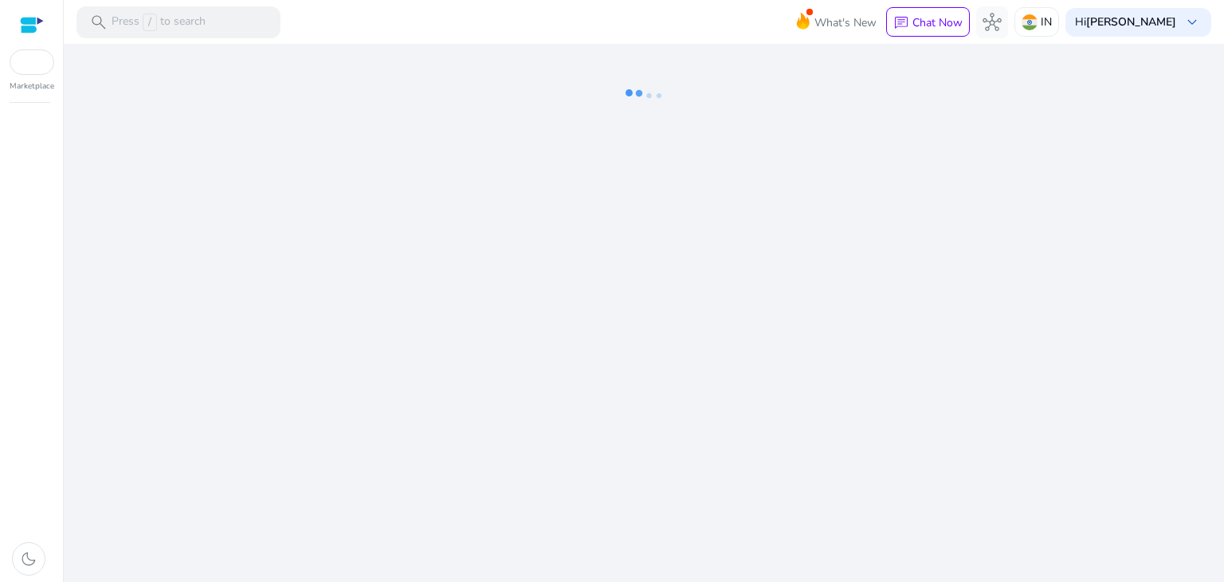
click at [141, 116] on ng-lottie at bounding box center [643, 96] width 1147 height 104
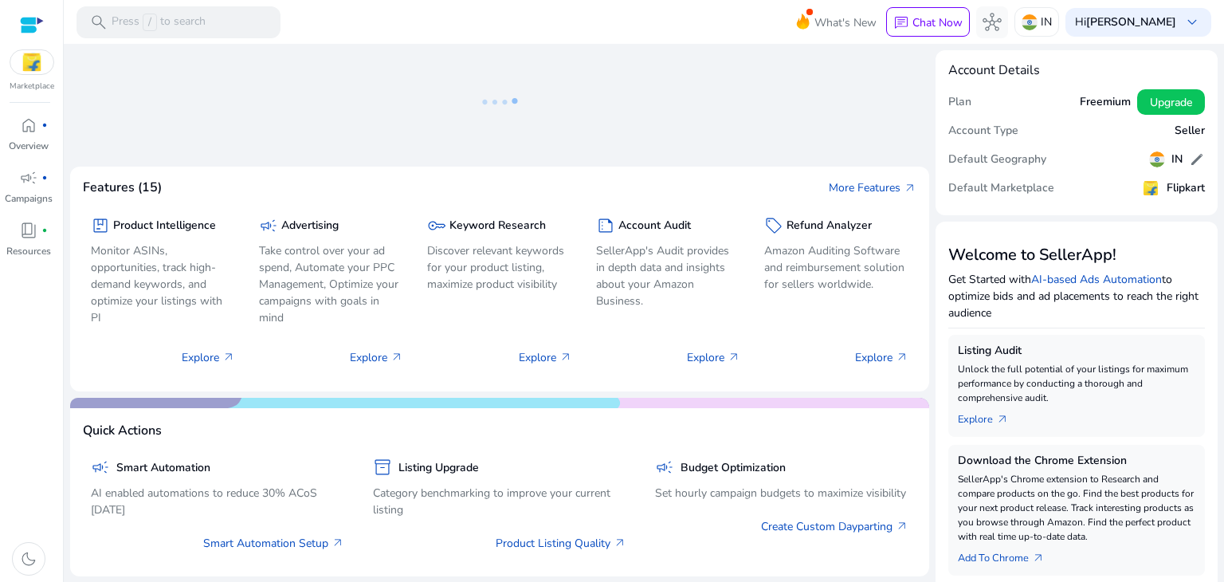
click at [29, 61] on img at bounding box center [31, 62] width 43 height 24
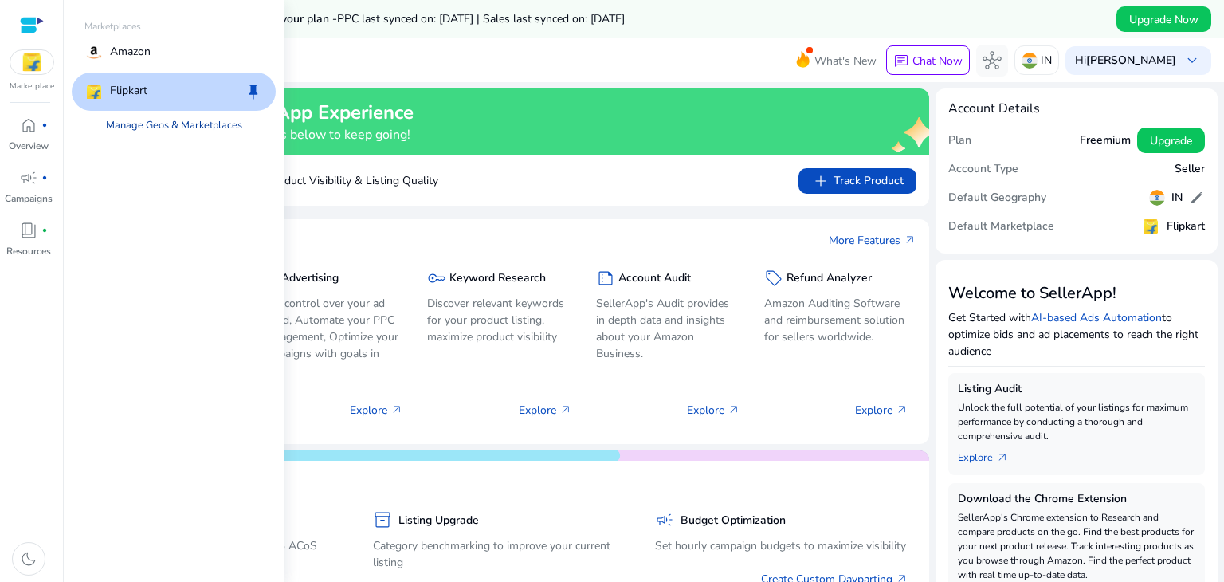
click at [159, 121] on link "Manage Geos & Marketplaces" at bounding box center [174, 125] width 162 height 29
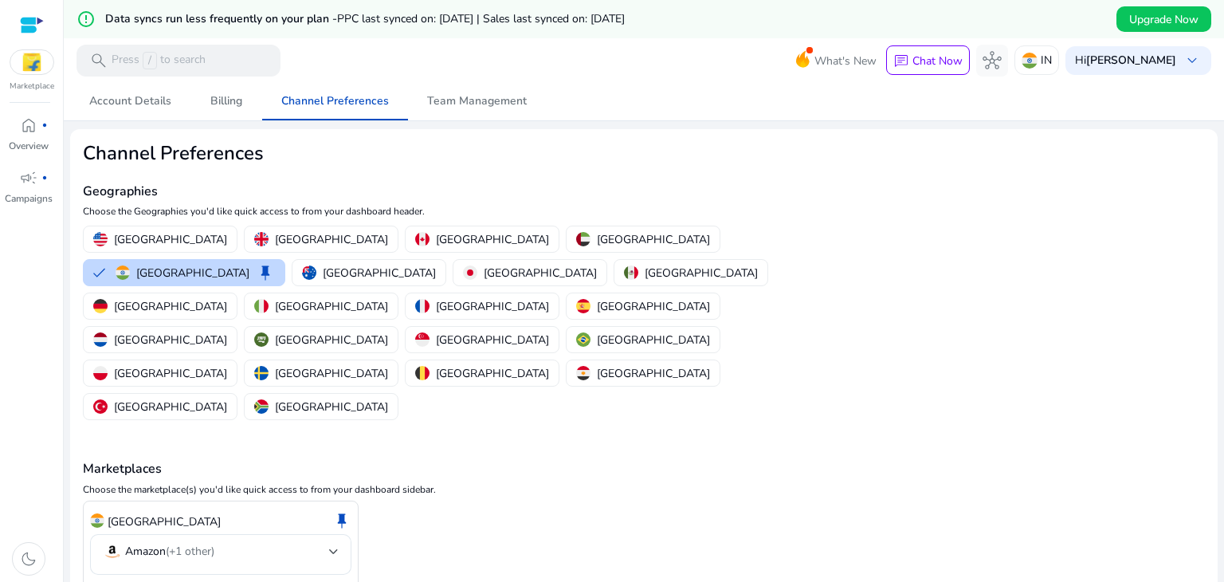
click at [766, 146] on h2 "Channel Preferences" at bounding box center [457, 153] width 748 height 23
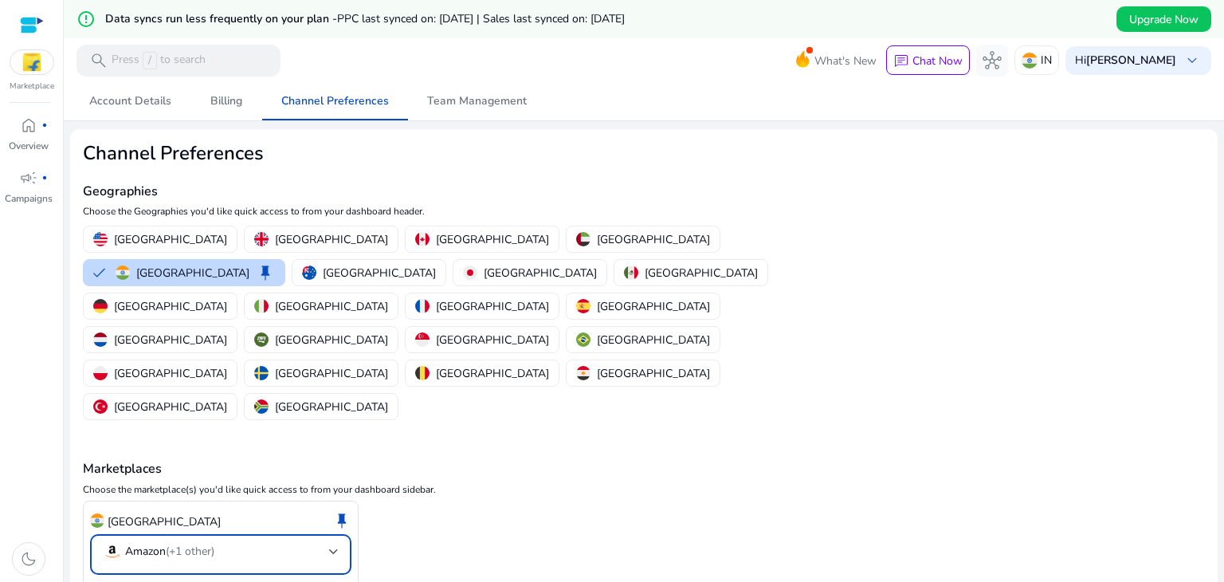
click at [301, 542] on mat-select-trigger "Amazon (+1 other)" at bounding box center [216, 551] width 226 height 19
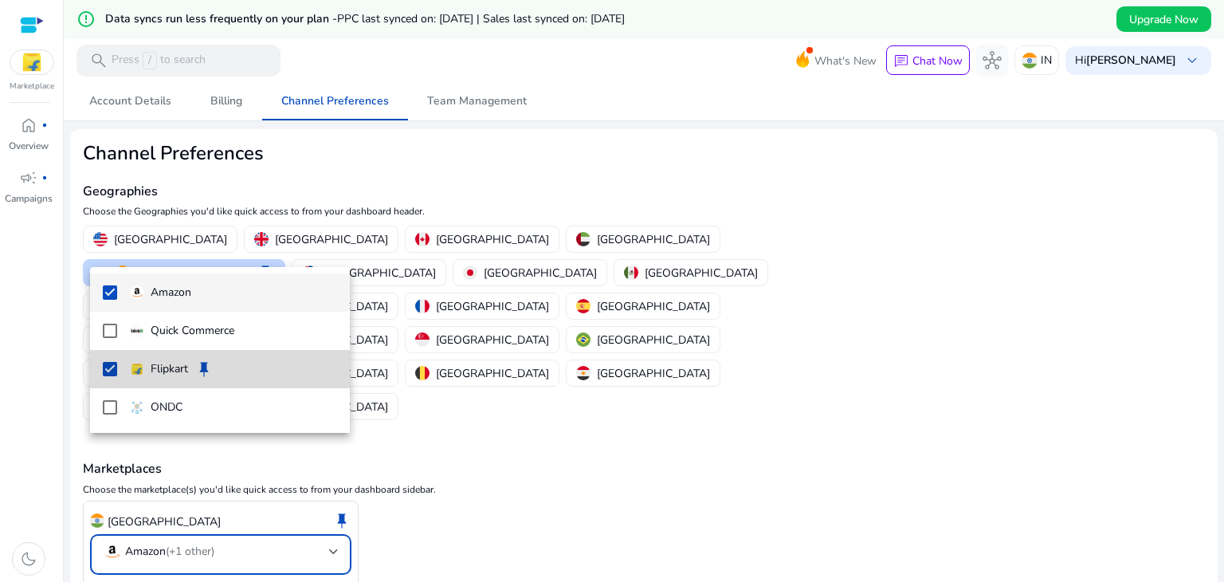
click at [120, 367] on mat-option "Flipkart keep" at bounding box center [220, 369] width 260 height 38
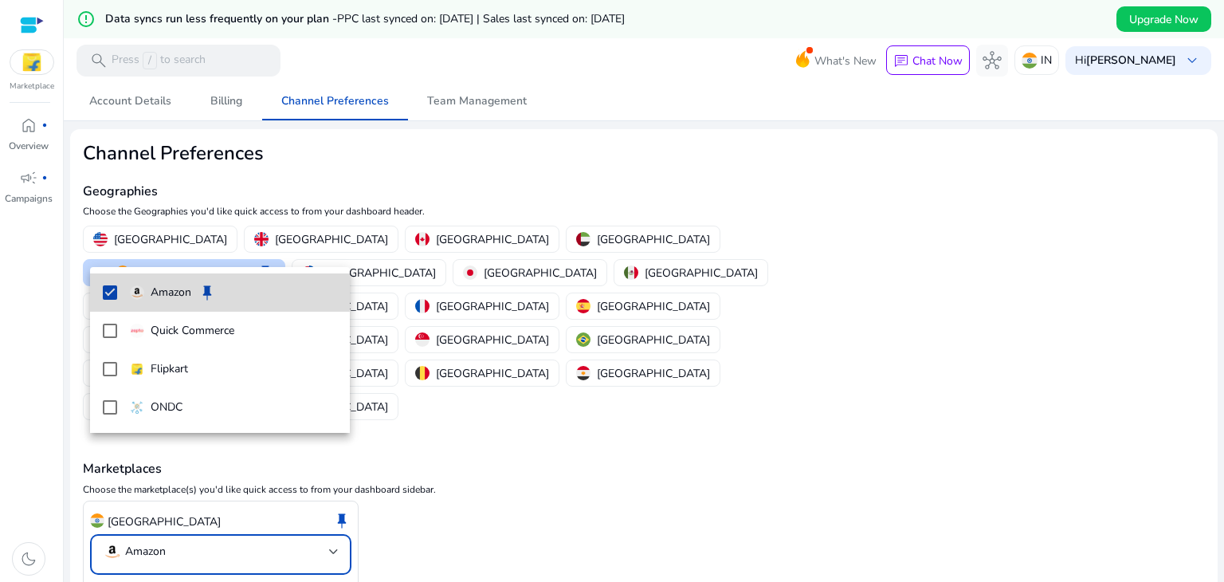
click at [120, 290] on mat-option "Amazon keep" at bounding box center [220, 292] width 260 height 38
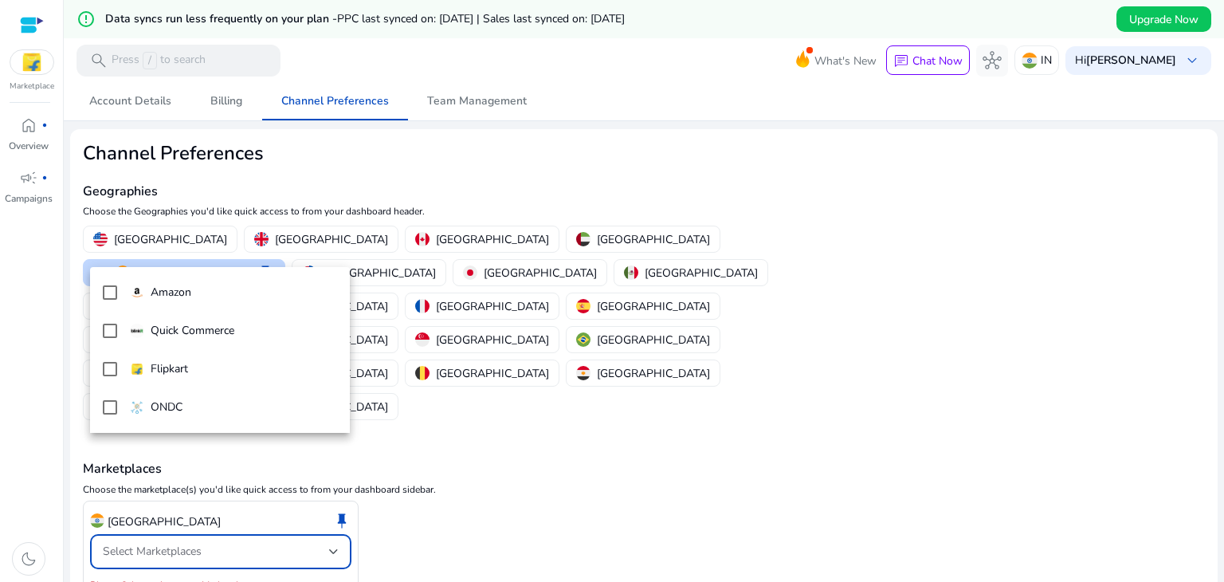
click at [139, 527] on div at bounding box center [612, 291] width 1224 height 582
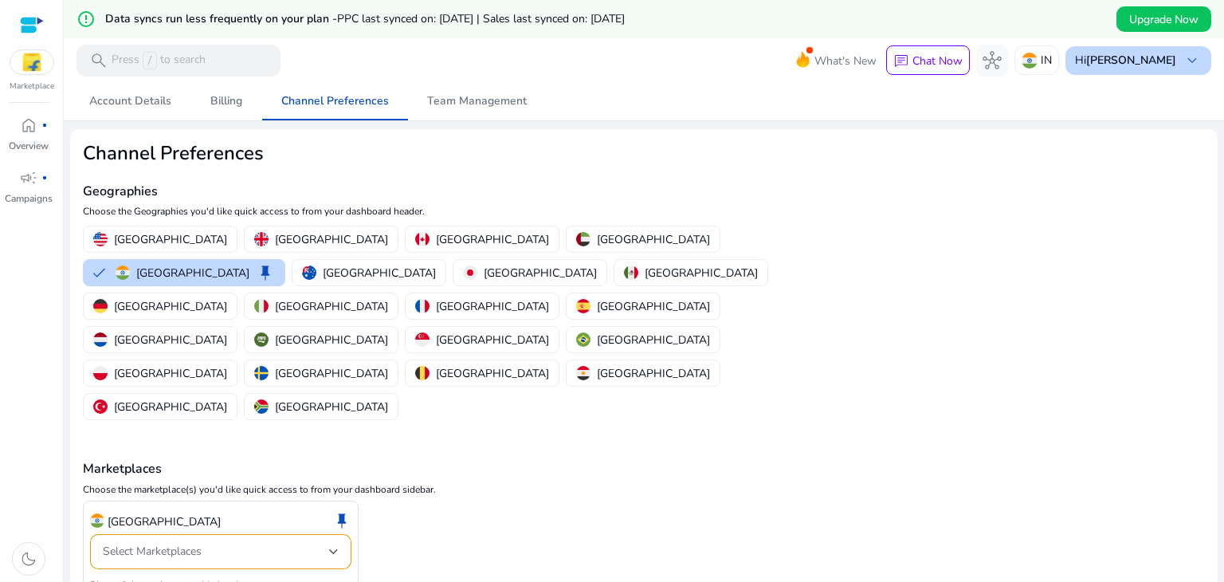
click at [1122, 65] on b "[PERSON_NAME]" at bounding box center [1131, 60] width 90 height 15
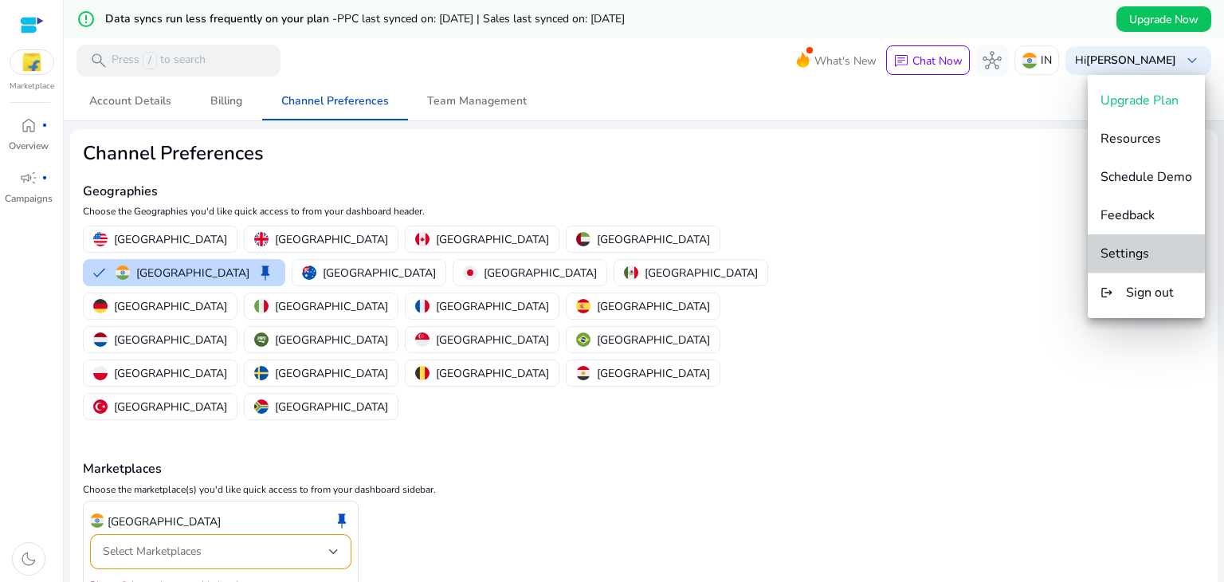
click at [1134, 245] on span "Settings" at bounding box center [1124, 254] width 49 height 18
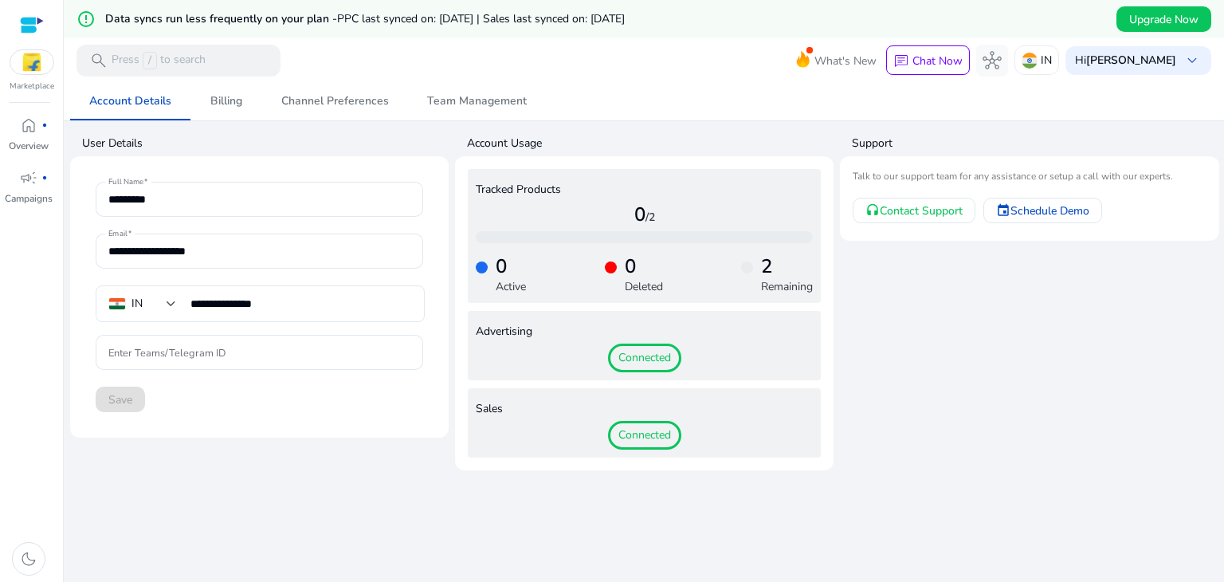
click at [727, 356] on div "Connected" at bounding box center [644, 357] width 337 height 29
click at [14, 133] on div "home fiber_manual_record" at bounding box center [28, 124] width 45 height 25
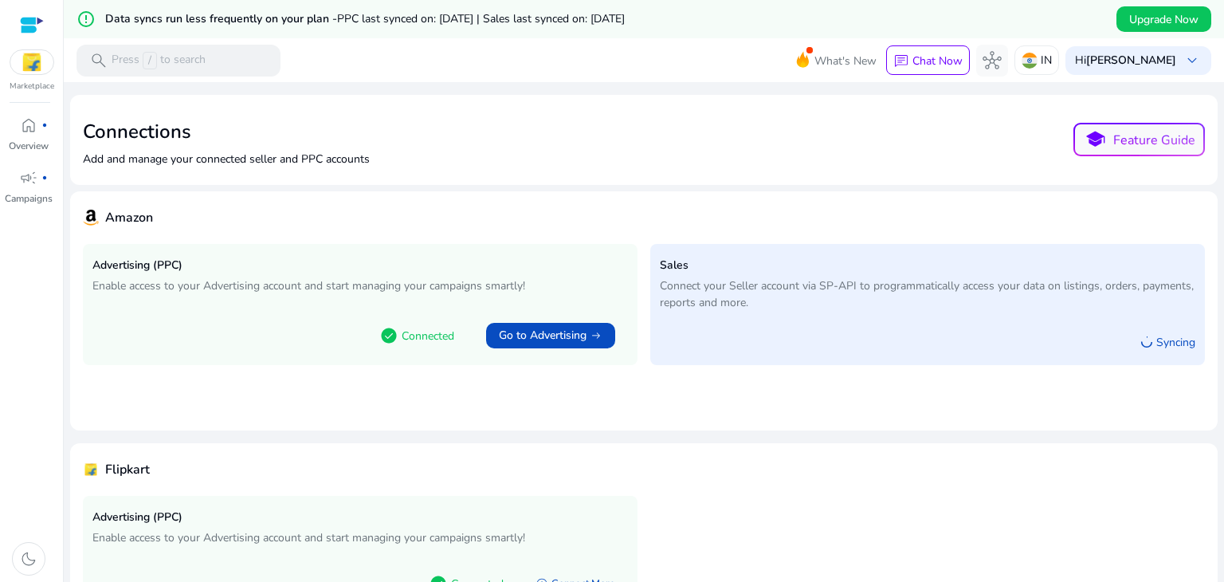
scroll to position [100, 0]
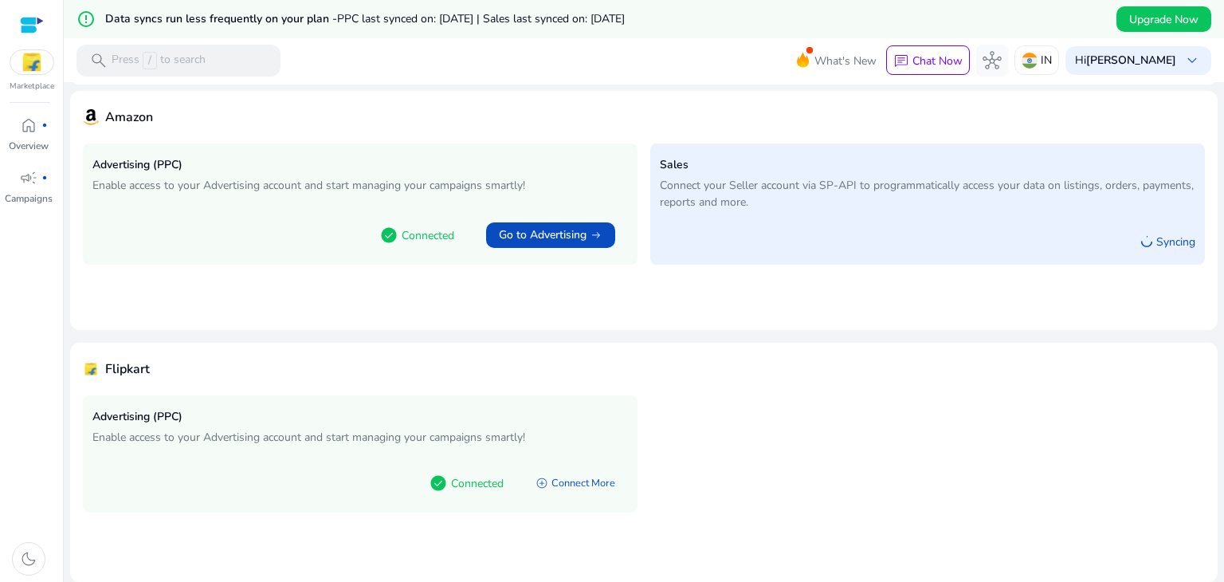
click at [455, 476] on p "Connected" at bounding box center [477, 483] width 53 height 17
click at [438, 265] on mat-card "Amazon Advertising (PPC) Enable access to your Advertising account and start ma…" at bounding box center [643, 210] width 1147 height 239
click at [24, 31] on div at bounding box center [32, 25] width 24 height 18
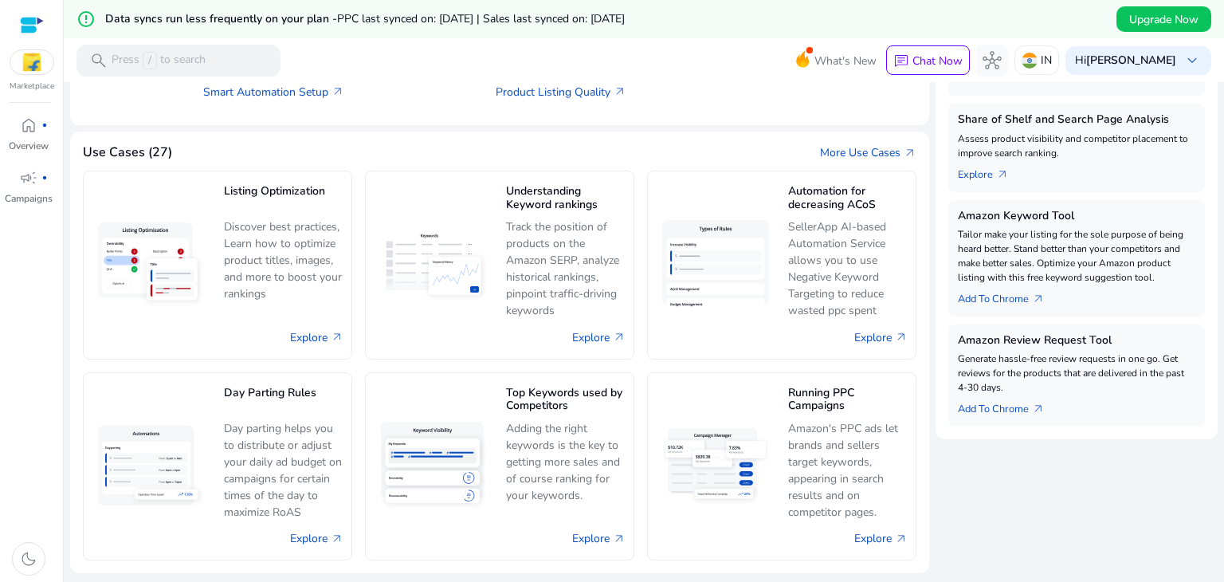
scroll to position [499, 0]
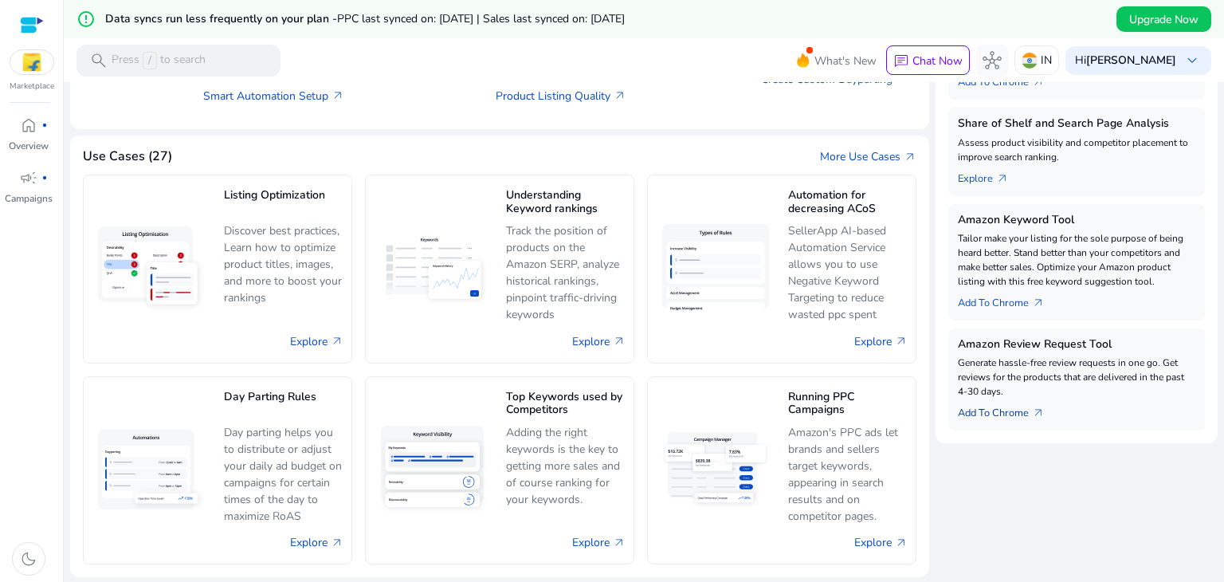
click at [1004, 404] on link "Add To Chrome arrow_outward" at bounding box center [1007, 409] width 100 height 22
click at [1004, 417] on link "Add To Chrome arrow_outward" at bounding box center [1007, 409] width 100 height 22
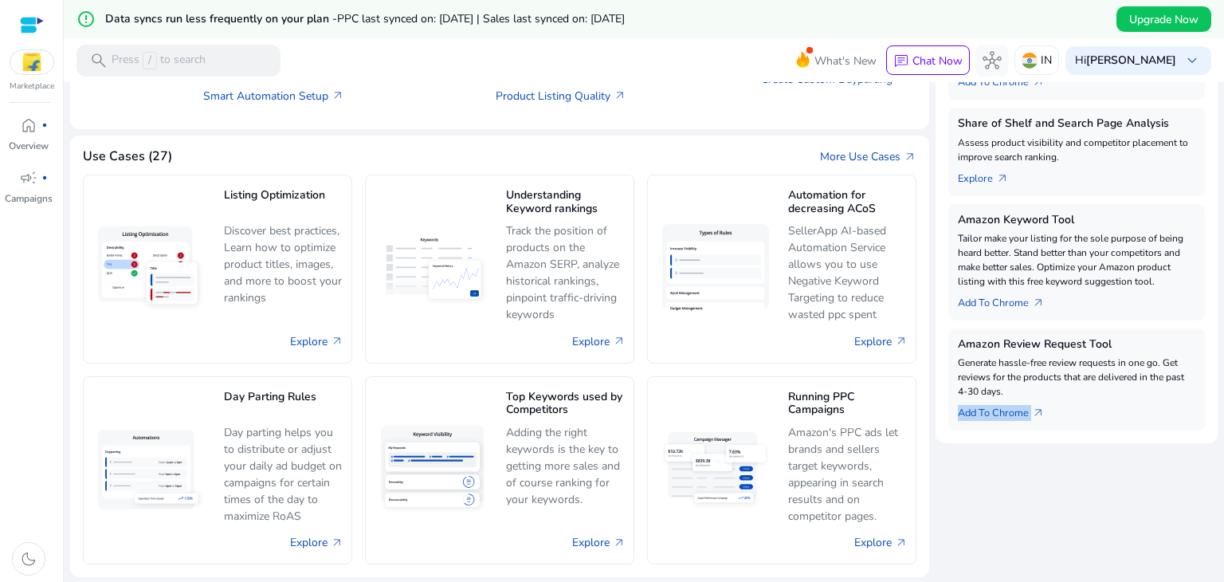
click at [1068, 414] on div "Add To Chrome arrow_outward" at bounding box center [1075, 409] width 237 height 22
drag, startPoint x: 1068, startPoint y: 414, endPoint x: 1007, endPoint y: 367, distance: 77.3
click at [1007, 367] on div "Amazon Review Request Tool Generate hassle-free review requests in one go. Get …" at bounding box center [1076, 379] width 256 height 102
click at [1007, 367] on p "Generate hassle-free review requests in one go. Get reviews for the products th…" at bounding box center [1075, 376] width 237 height 43
click at [1016, 296] on link "Add To Chrome arrow_outward" at bounding box center [1007, 299] width 100 height 22
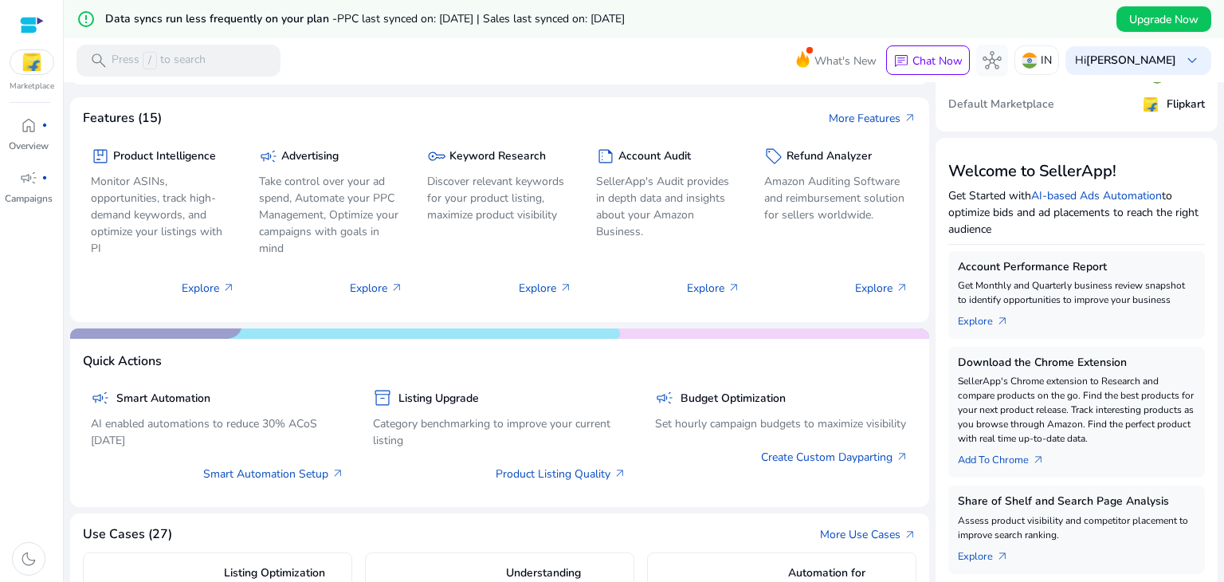
scroll to position [0, 0]
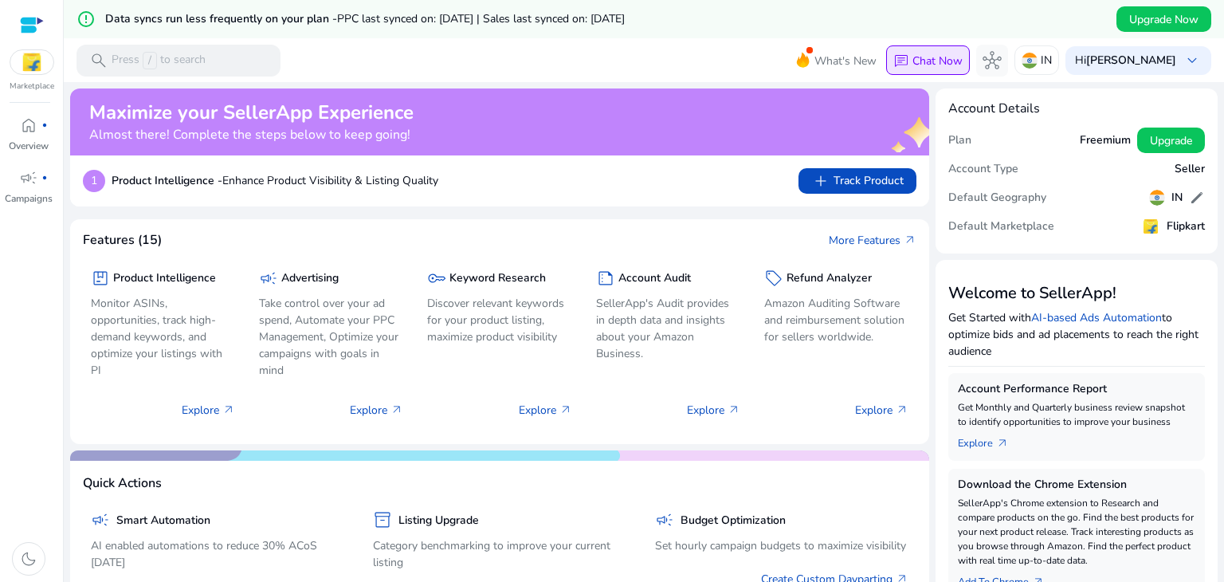
click at [939, 63] on div "chat Chat Now" at bounding box center [927, 60] width 69 height 25
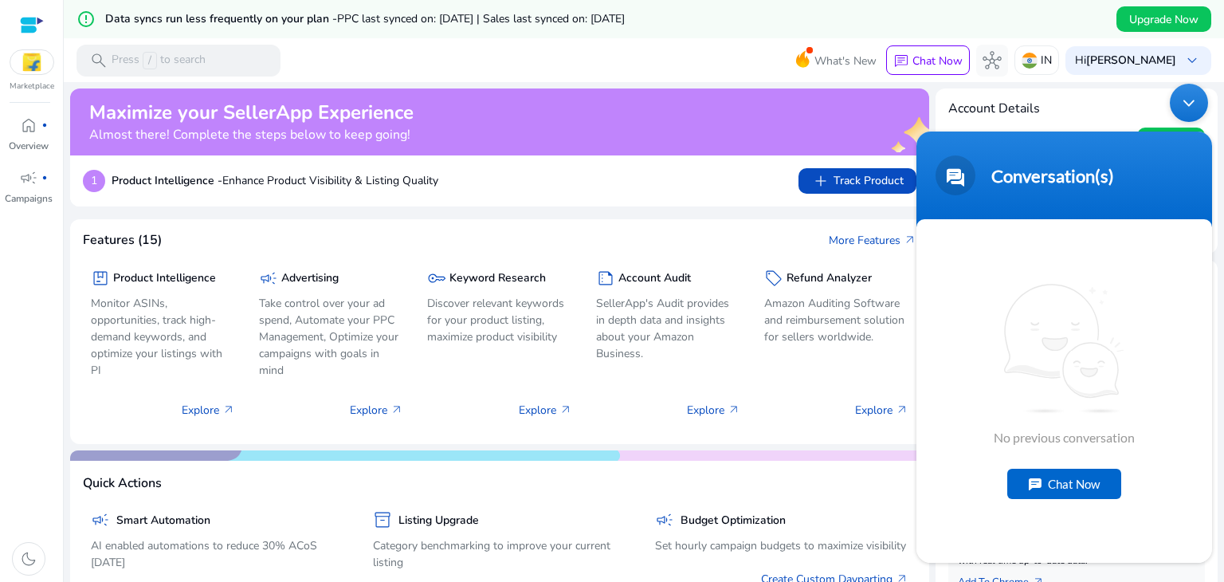
click at [1028, 480] on div "Chat Now" at bounding box center [1064, 483] width 114 height 30
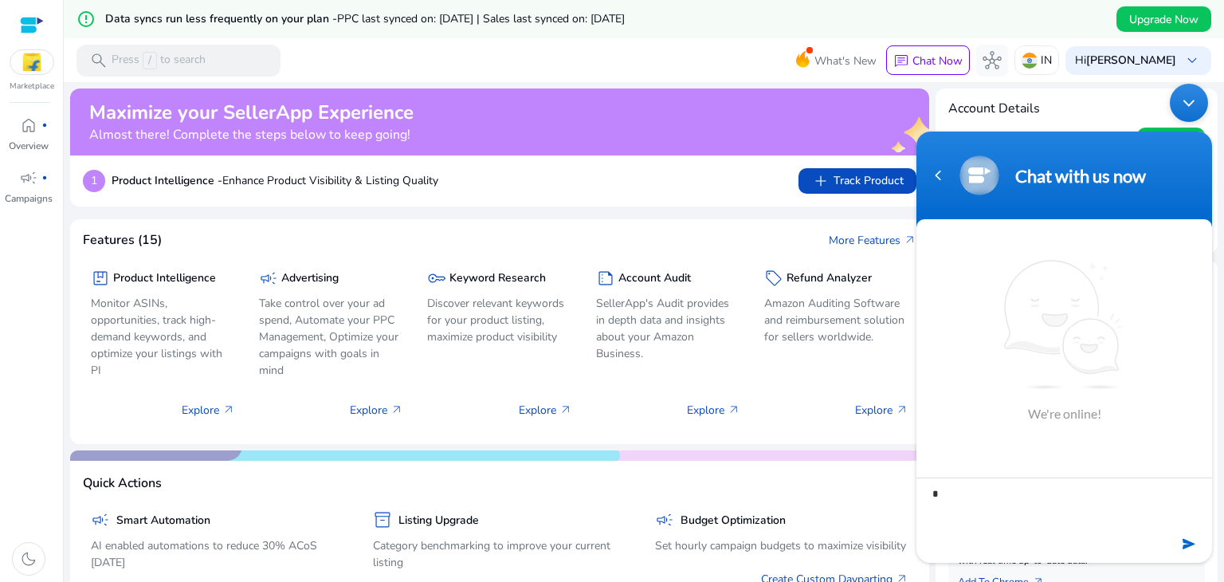
type textarea "**"
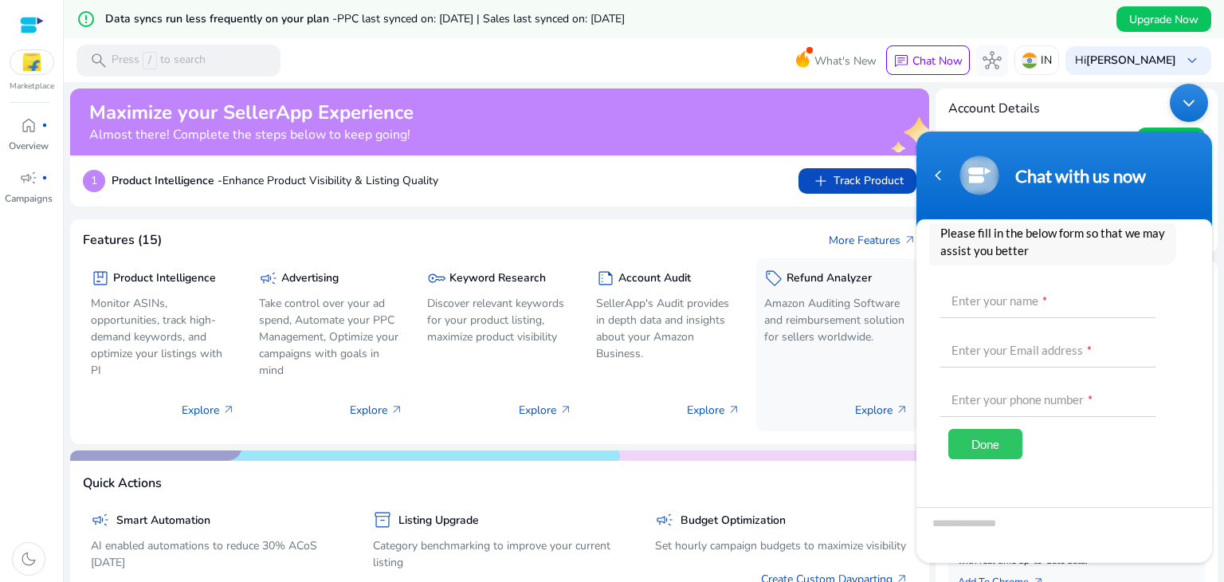
click at [826, 355] on div "sell Refund Analyzer Amazon Auditing Software and reimbursement solution for se…" at bounding box center [836, 344] width 160 height 173
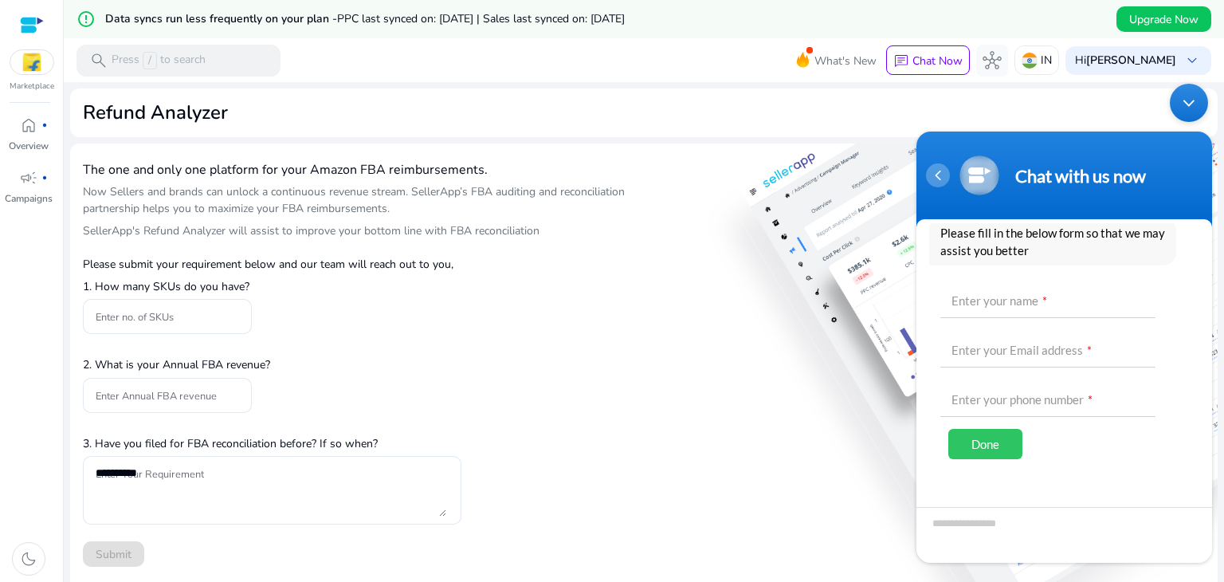
click at [937, 183] on div "Navigation go back" at bounding box center [938, 175] width 24 height 24
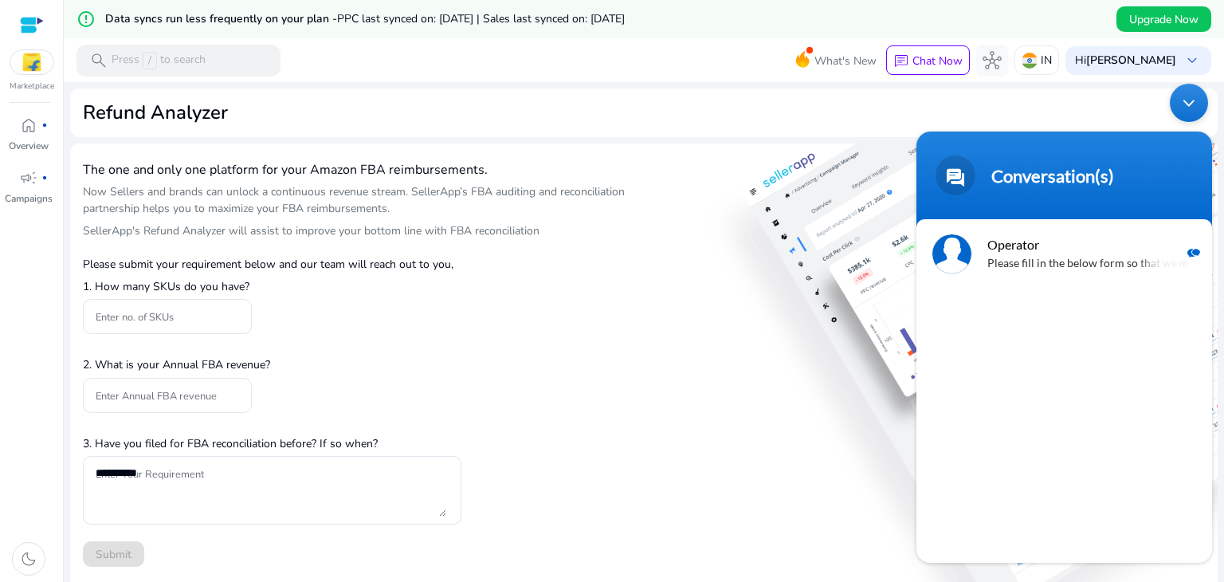
click at [937, 183] on span at bounding box center [955, 175] width 40 height 40
click at [610, 138] on app-refund-analyzer "Refund Analyzer The one and only one platform for your Amazon FBA reimbursement…" at bounding box center [643, 472] width 1147 height 769
click at [1175, 110] on div "Minimize live chat window" at bounding box center [1188, 102] width 38 height 38
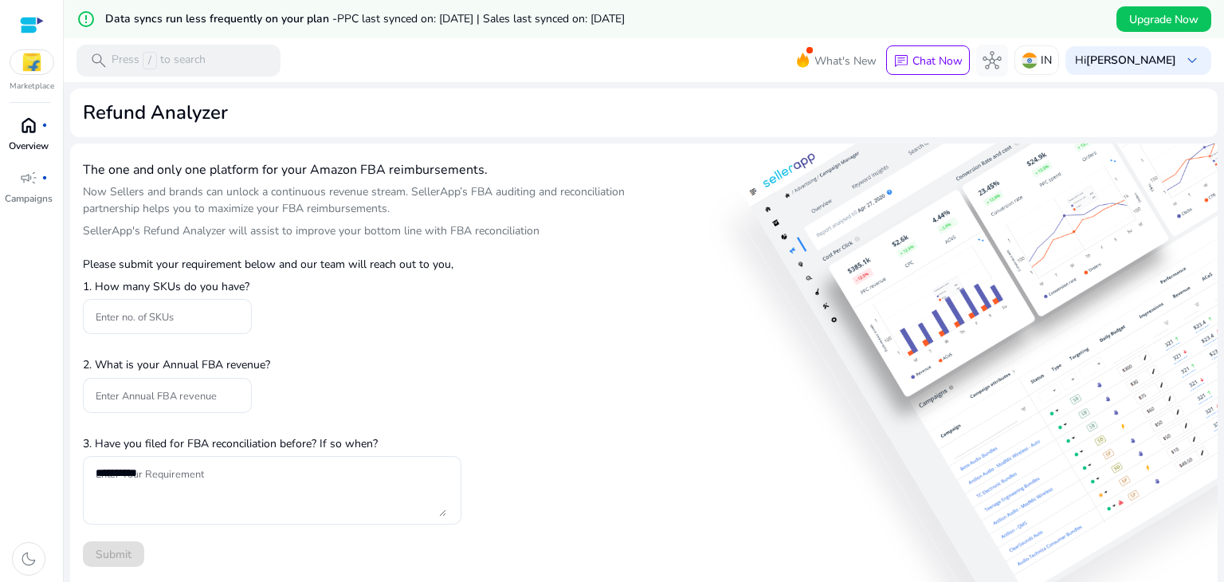
click at [12, 144] on p "Overview" at bounding box center [29, 146] width 40 height 14
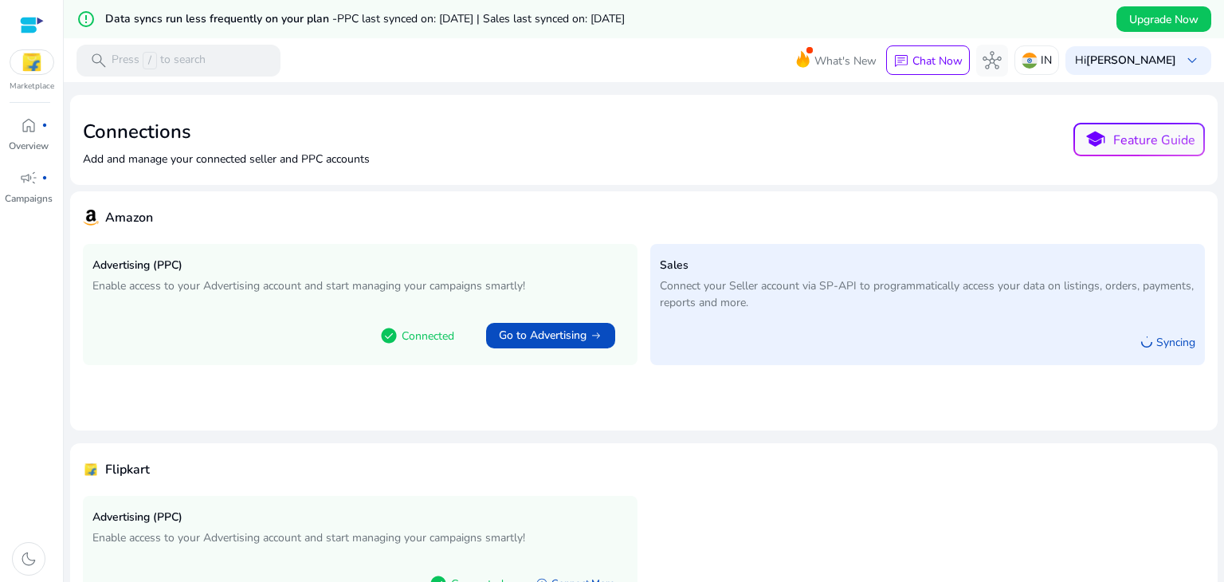
click at [23, 34] on div at bounding box center [32, 25] width 24 height 24
click at [29, 181] on span "campaign" at bounding box center [28, 177] width 19 height 19
click at [44, 61] on img at bounding box center [31, 62] width 43 height 24
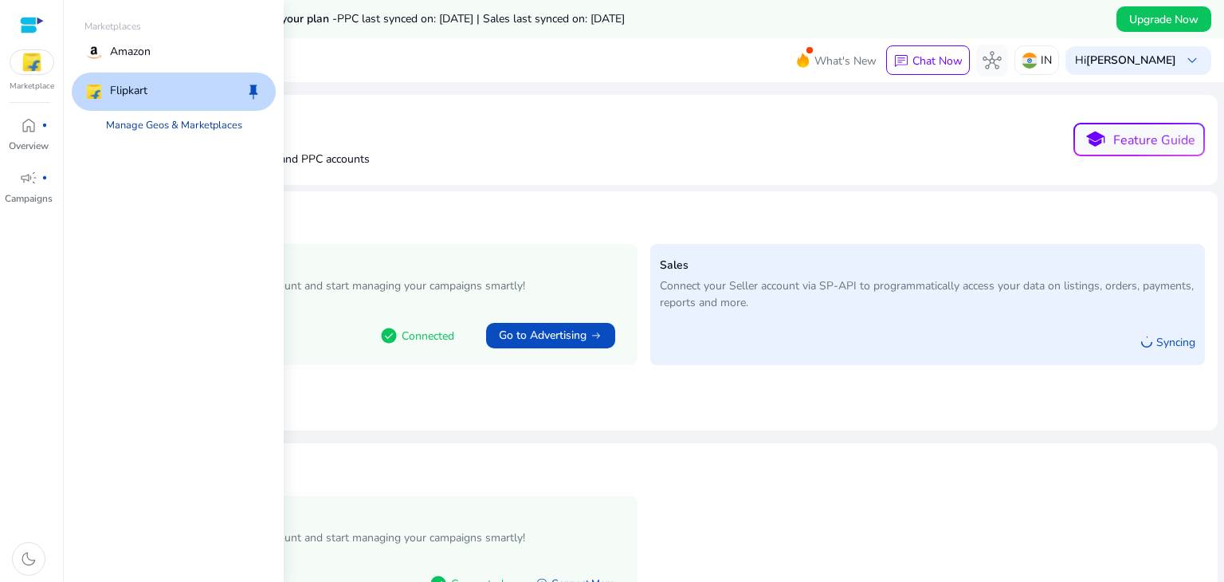
click at [183, 135] on link "Manage Geos & Marketplaces" at bounding box center [174, 125] width 162 height 29
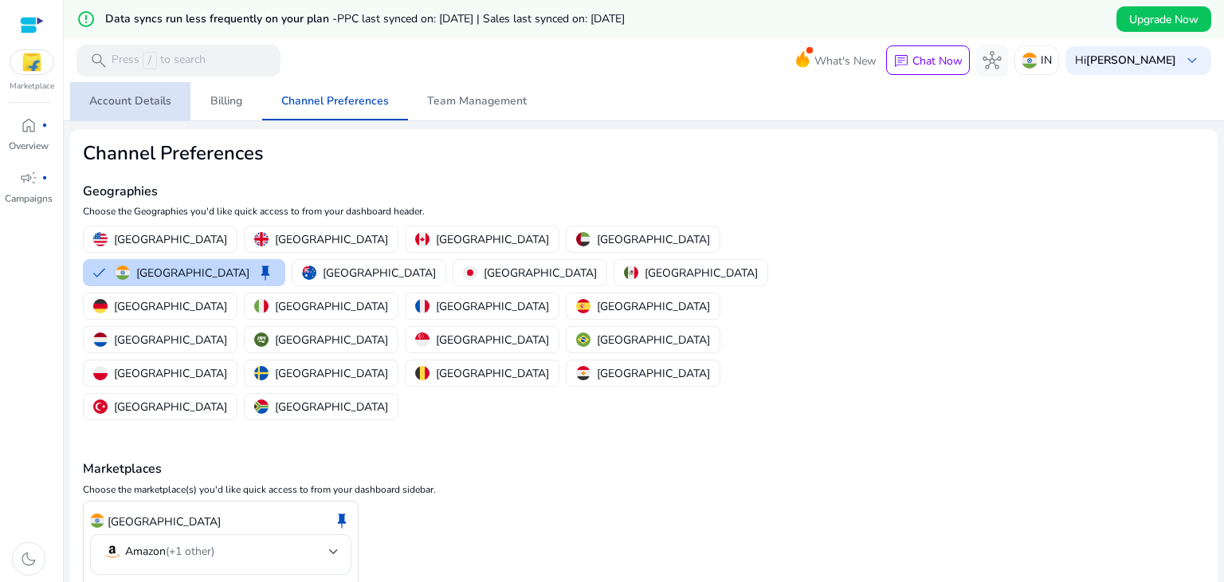
click at [151, 112] on span "Account Details" at bounding box center [130, 101] width 82 height 38
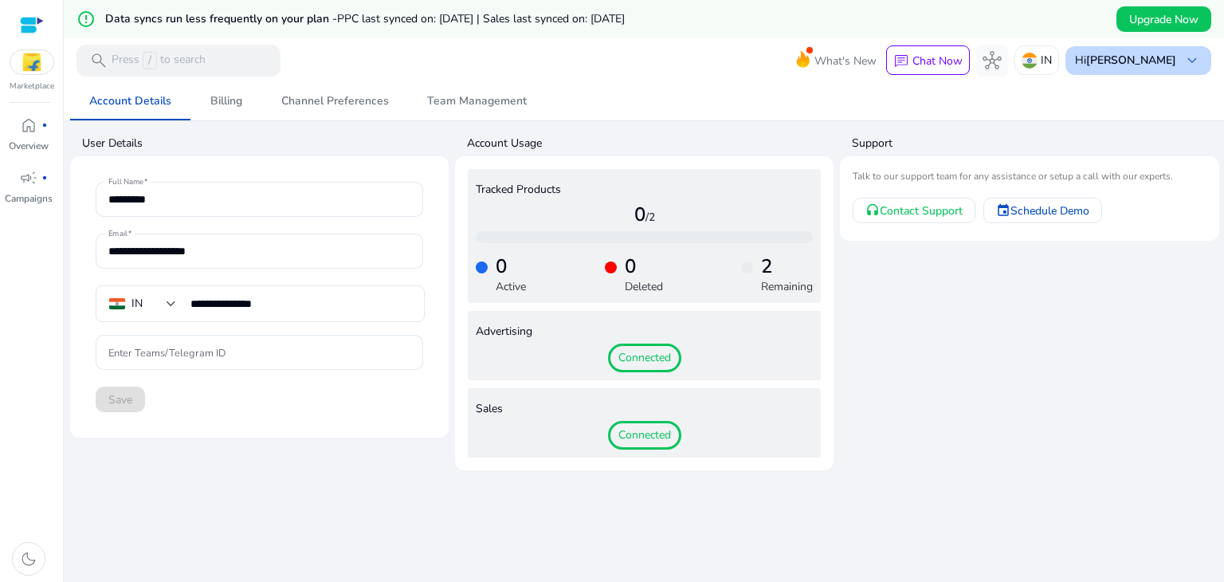
click at [1102, 61] on p "Hi [PERSON_NAME]" at bounding box center [1125, 60] width 101 height 11
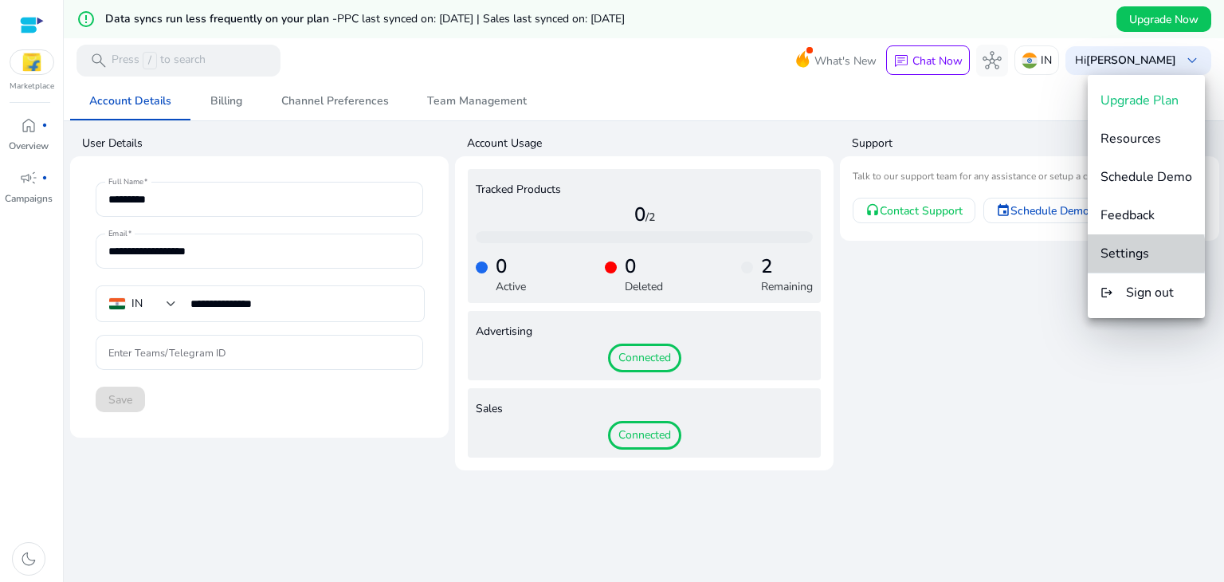
click at [1128, 254] on span "Settings" at bounding box center [1124, 254] width 49 height 18
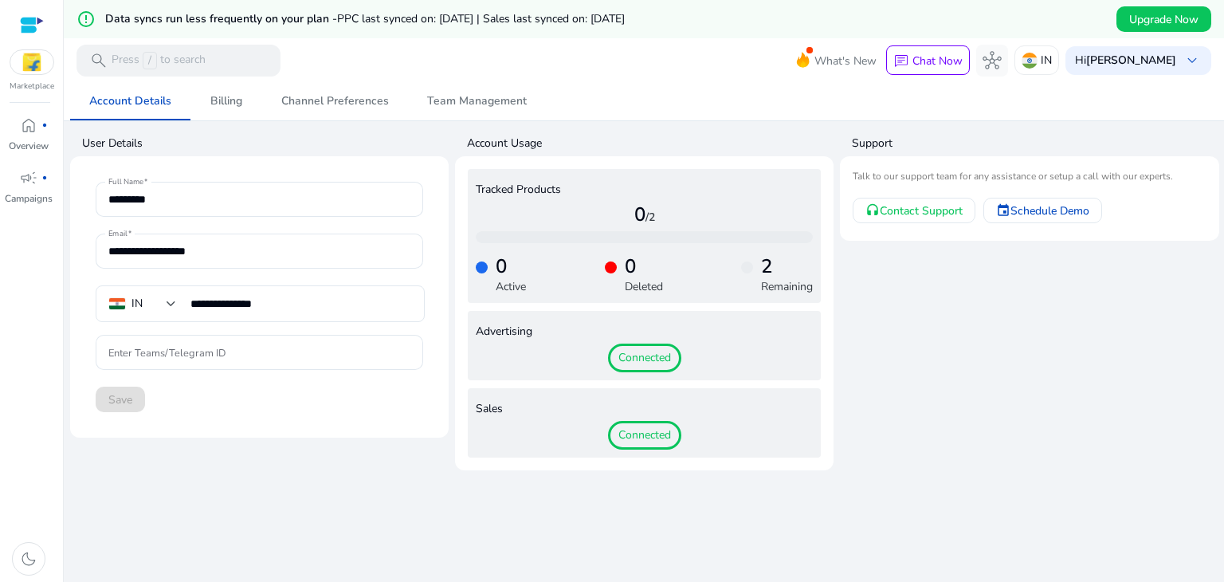
scroll to position [38, 0]
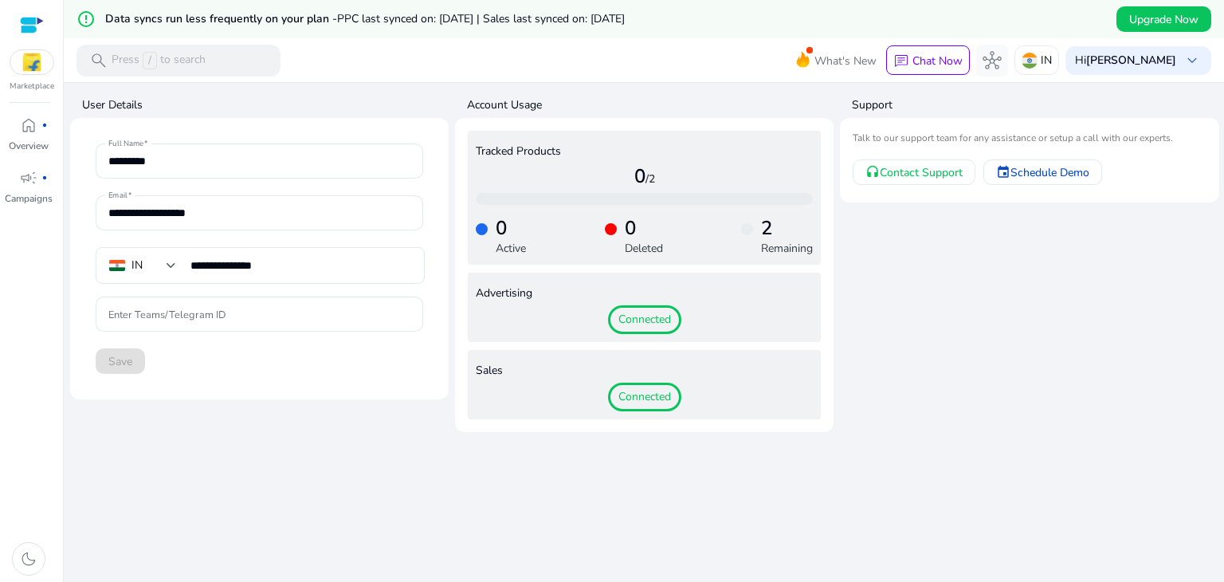
click at [636, 383] on span "Connected" at bounding box center [644, 396] width 73 height 29
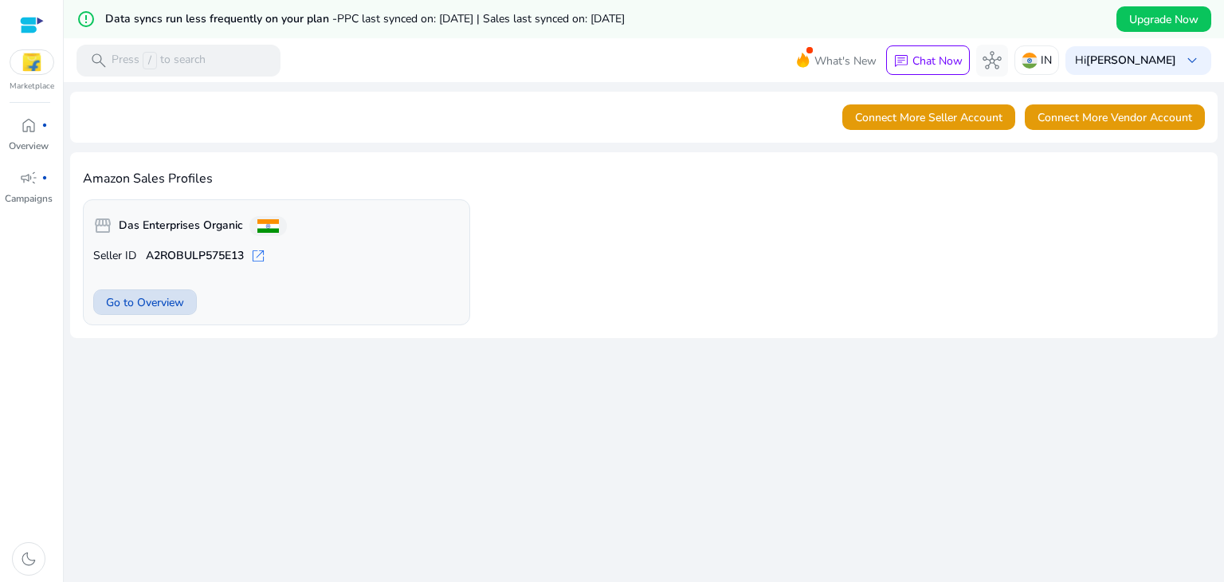
click at [155, 298] on span "Go to Overview" at bounding box center [145, 302] width 78 height 17
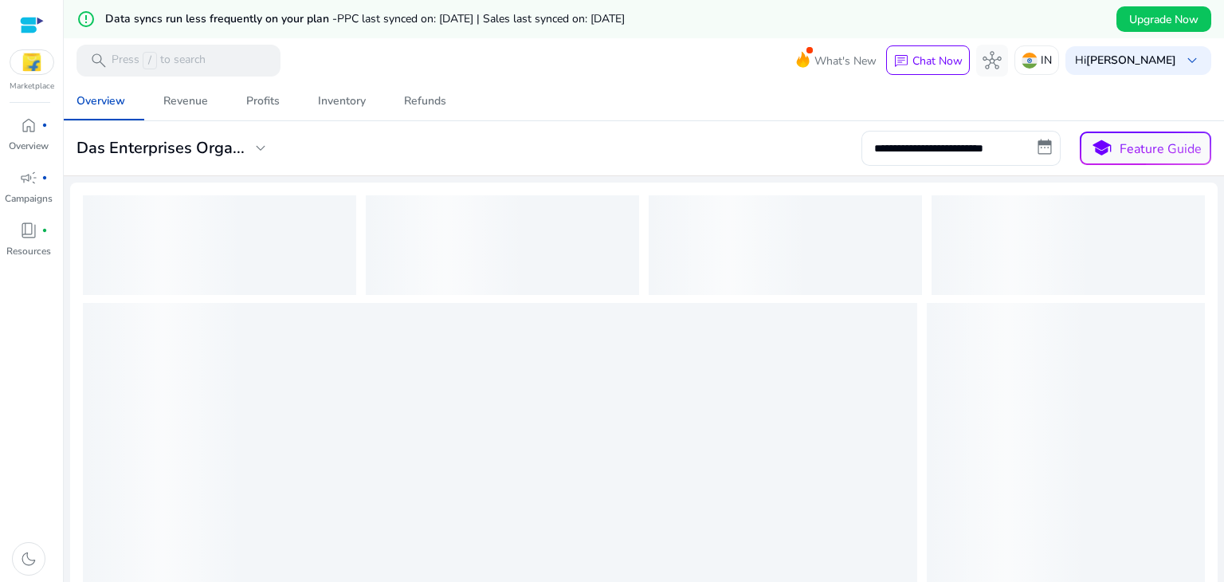
drag, startPoint x: 155, startPoint y: 298, endPoint x: 449, endPoint y: 326, distance: 295.3
click at [449, 326] on div at bounding box center [643, 412] width 1147 height 460
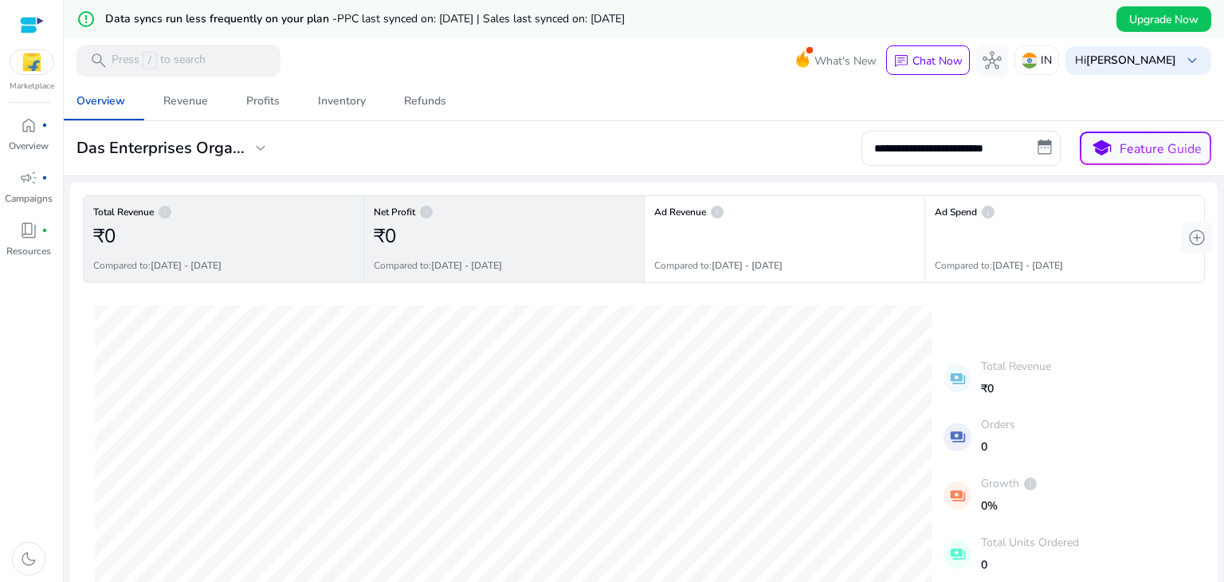
click at [506, 234] on div "₹0" at bounding box center [504, 236] width 260 height 32
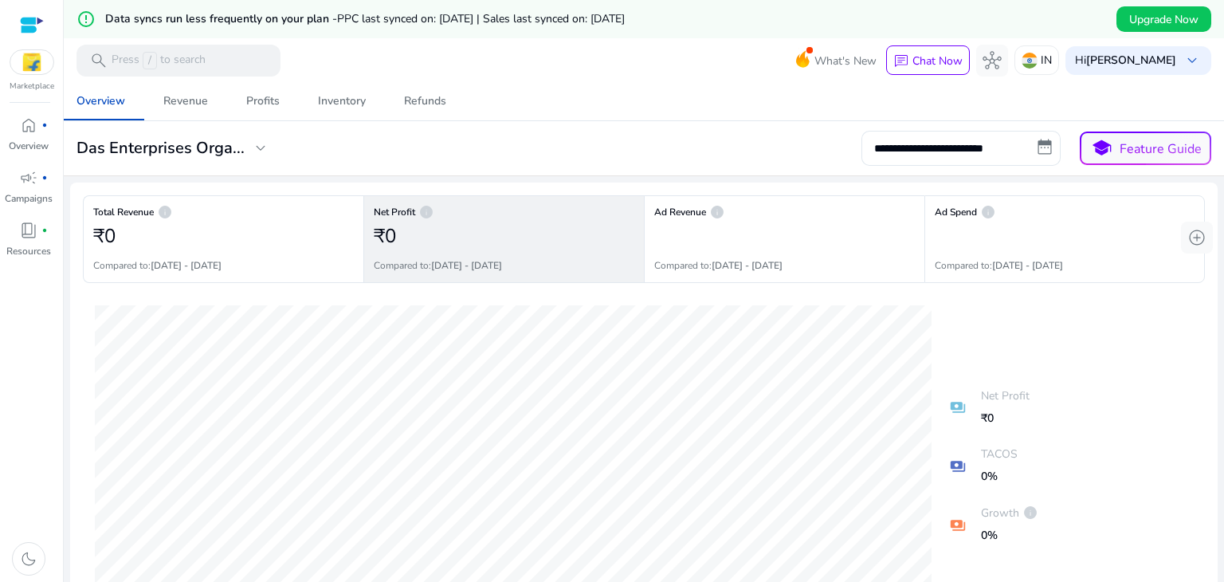
click at [28, 33] on div at bounding box center [32, 25] width 24 height 24
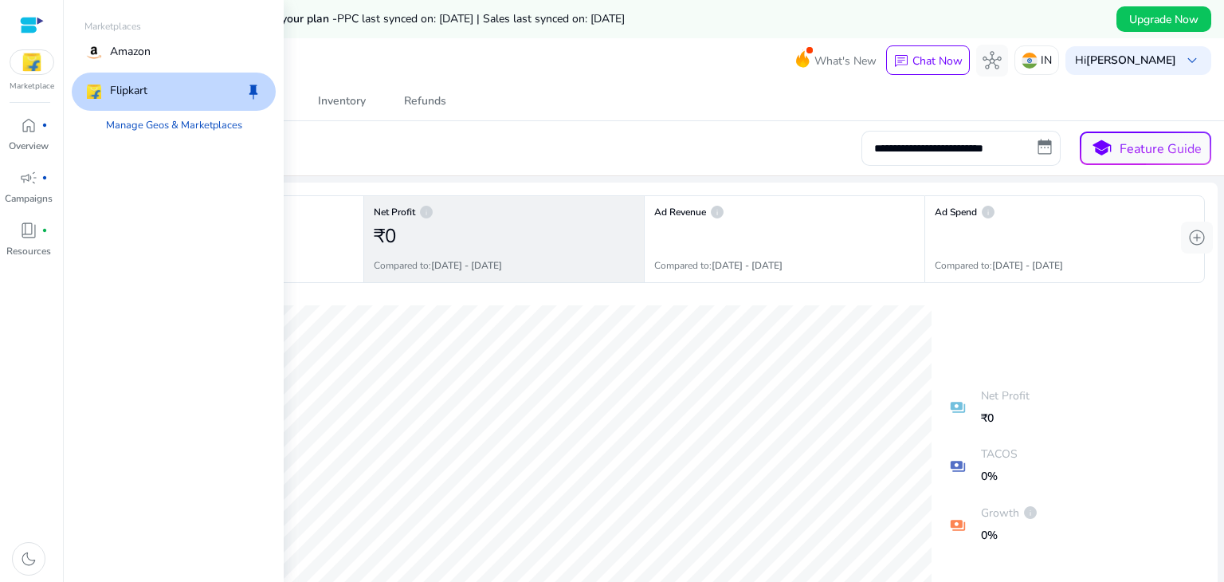
click at [30, 71] on img at bounding box center [31, 62] width 43 height 24
click at [106, 59] on div "Amazon" at bounding box center [117, 52] width 66 height 19
